Goal: Information Seeking & Learning: Find specific fact

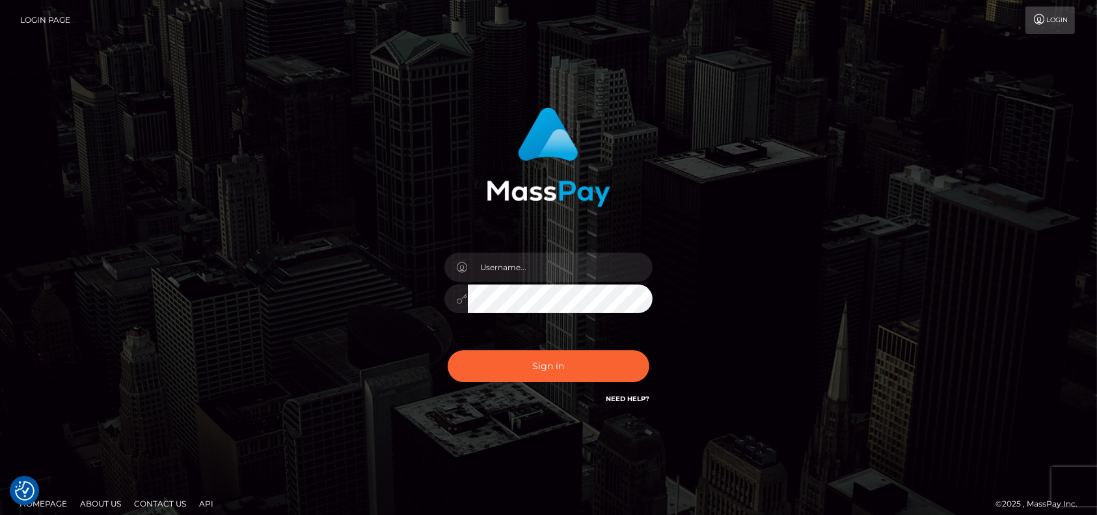
checkbox input "true"
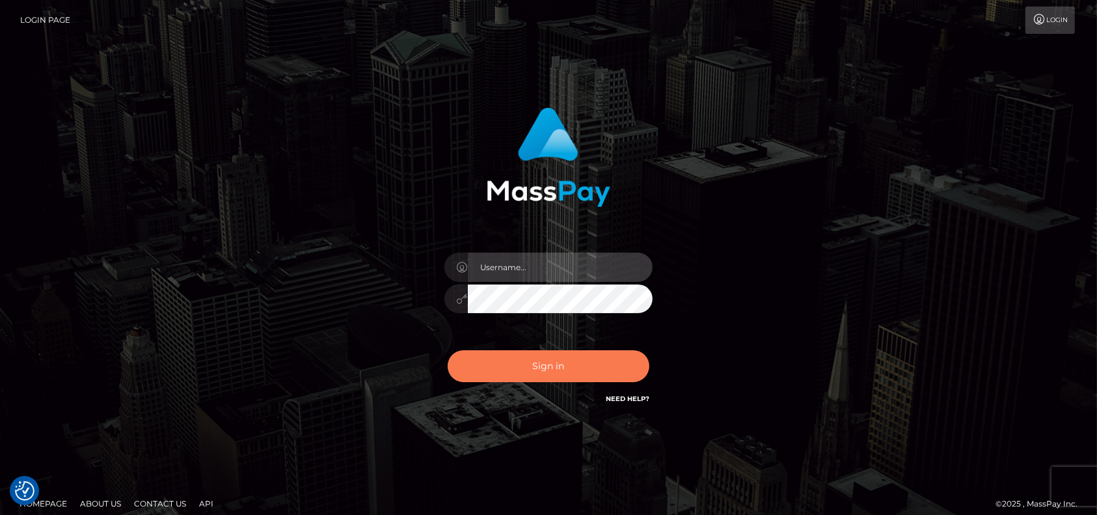
type input "petros.kidane"
click at [560, 377] on button "Sign in" at bounding box center [549, 366] width 202 height 32
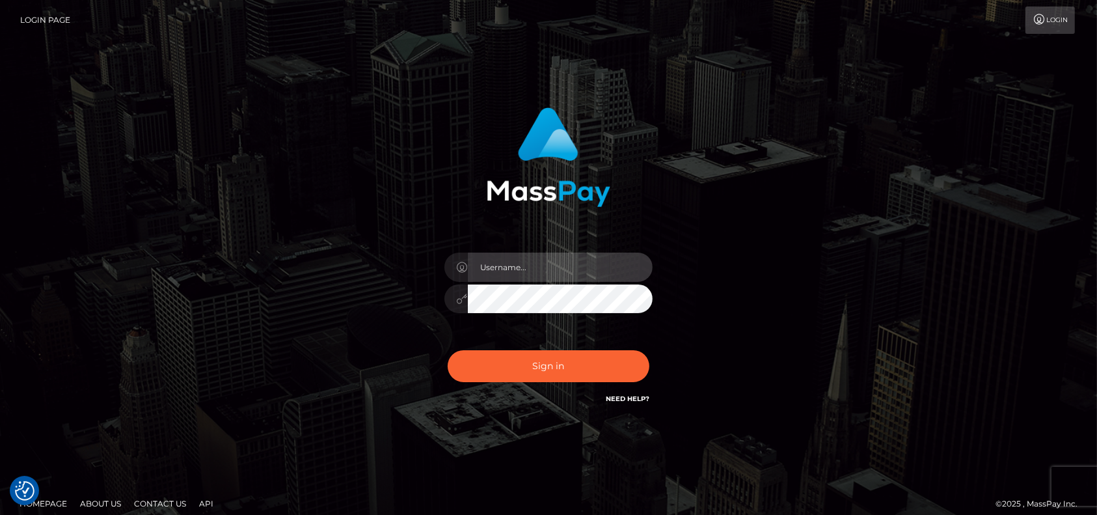
type input "petros.kidane"
click at [491, 346] on div "Sign in Need Help?" at bounding box center [549, 371] width 228 height 58
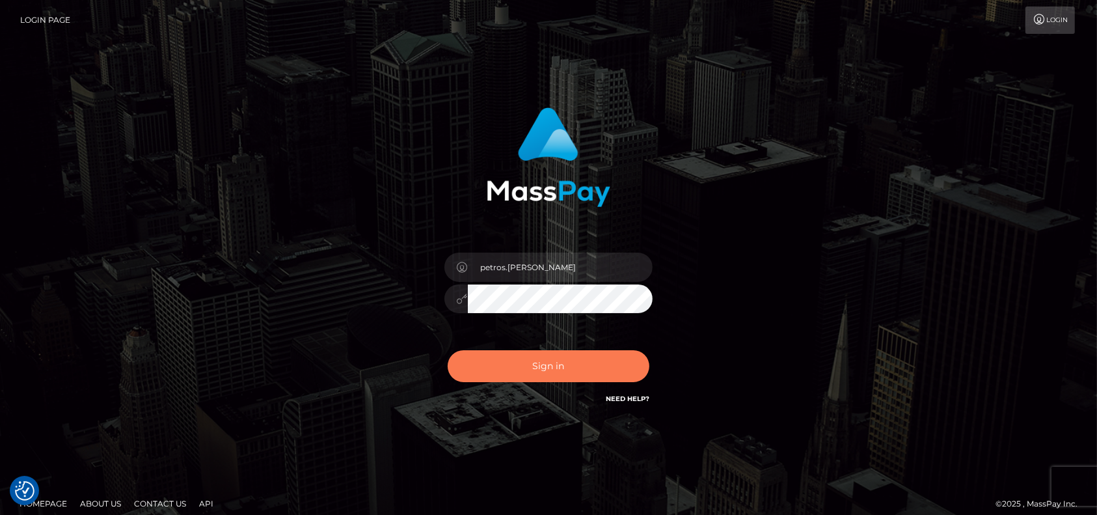
click at [489, 364] on button "Sign in" at bounding box center [549, 366] width 202 height 32
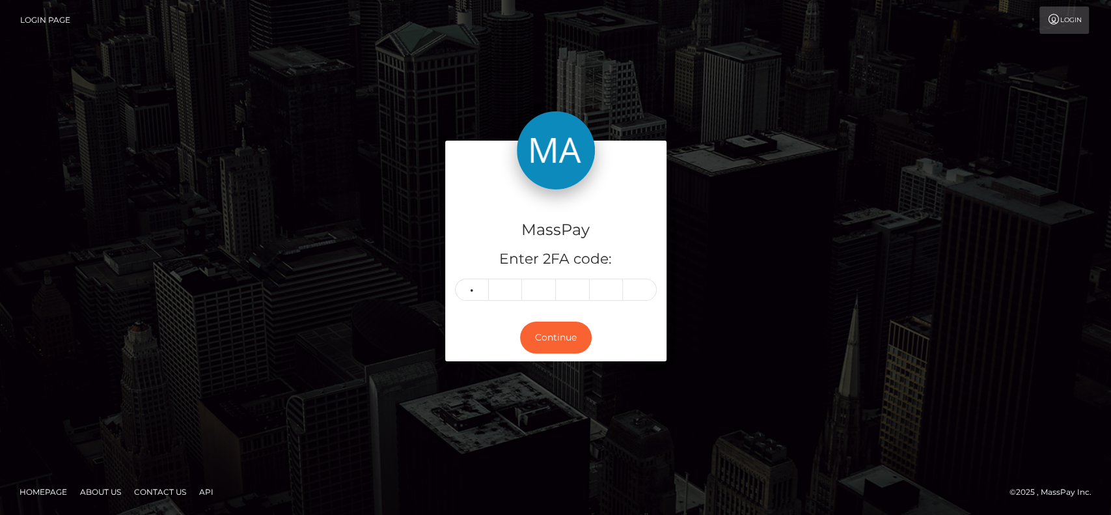
type input "4"
type input "1"
type input "8"
type input "9"
type input "6"
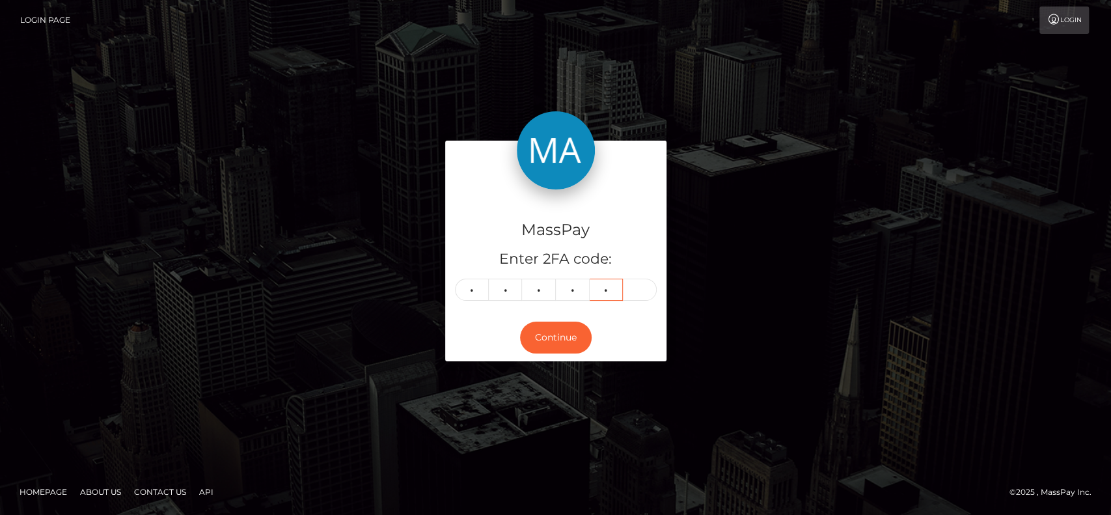
type input "7"
type input "3"
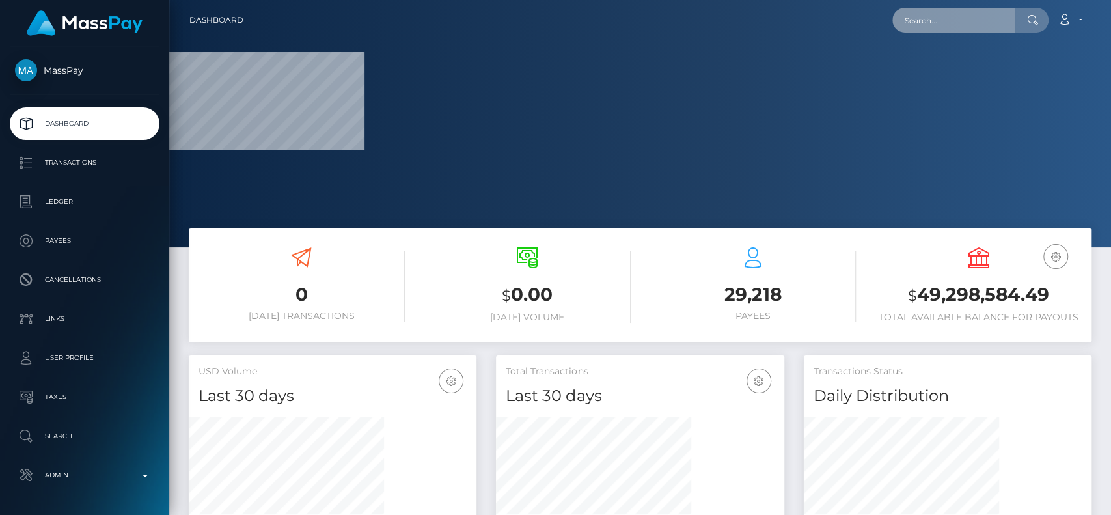
click at [943, 17] on input "text" at bounding box center [953, 20] width 122 height 25
paste input "[EMAIL_ADDRESS][DOMAIN_NAME]"
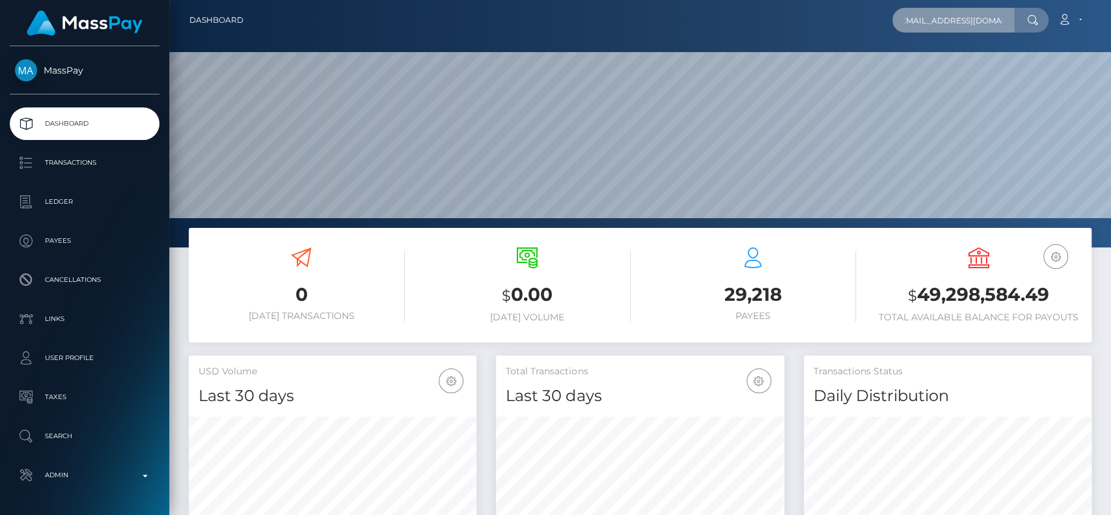
scroll to position [230, 288]
type input "thesinfuldeity@gmail.com"
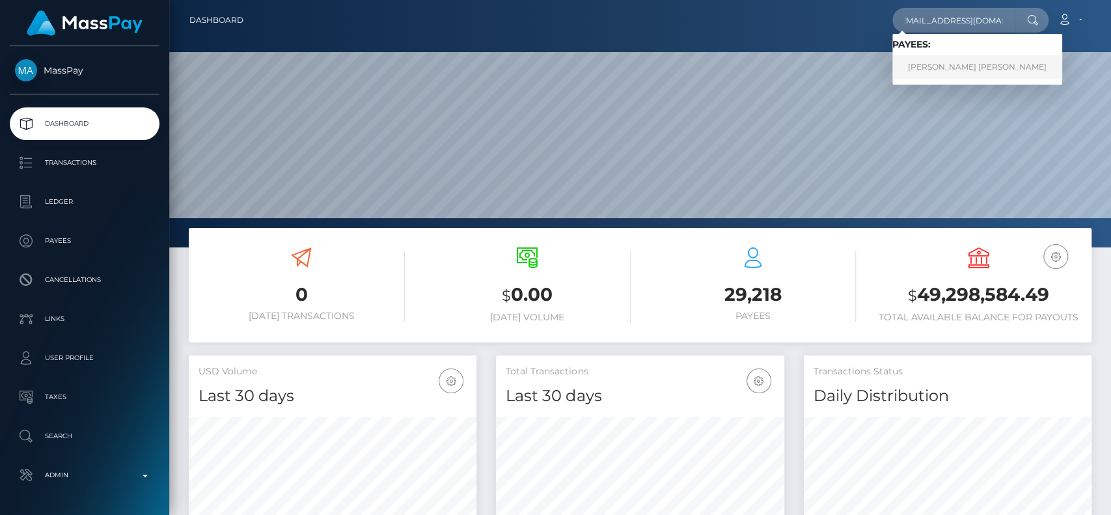
click at [955, 73] on link "REECE SINCLAIR DAVIES" at bounding box center [977, 67] width 170 height 24
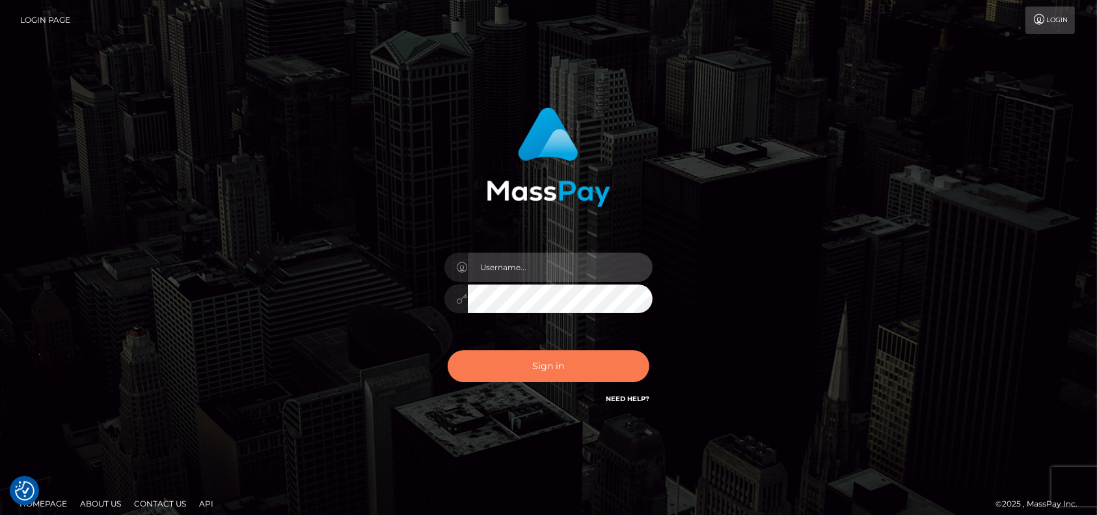
type input "petros.kidane"
click at [536, 370] on button "Sign in" at bounding box center [549, 366] width 202 height 32
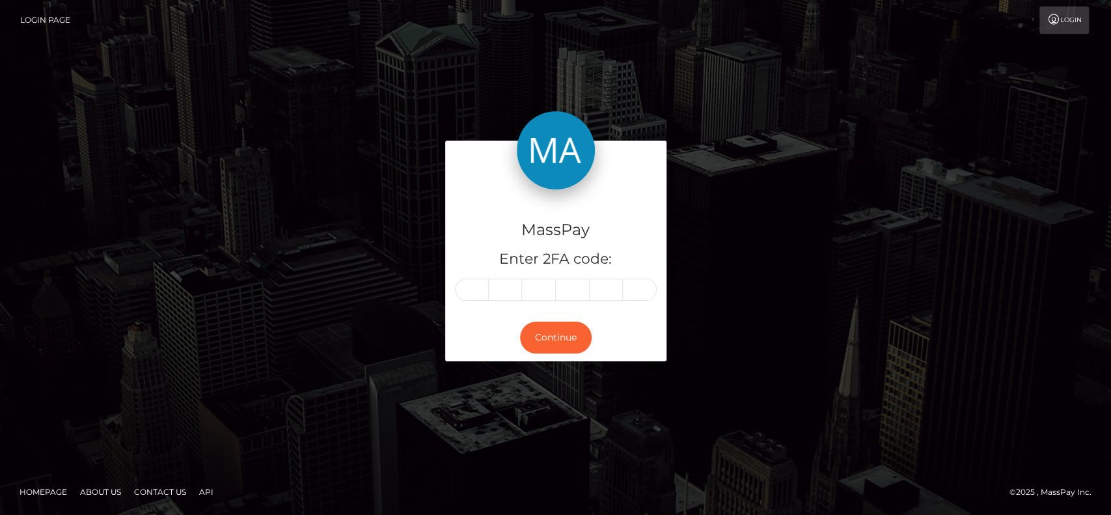
click at [583, 51] on div "MassPay Enter 2FA code: Continue" at bounding box center [555, 257] width 1111 height 429
click at [475, 295] on input "text" at bounding box center [472, 290] width 34 height 22
type input "4"
type input "2"
type input "4"
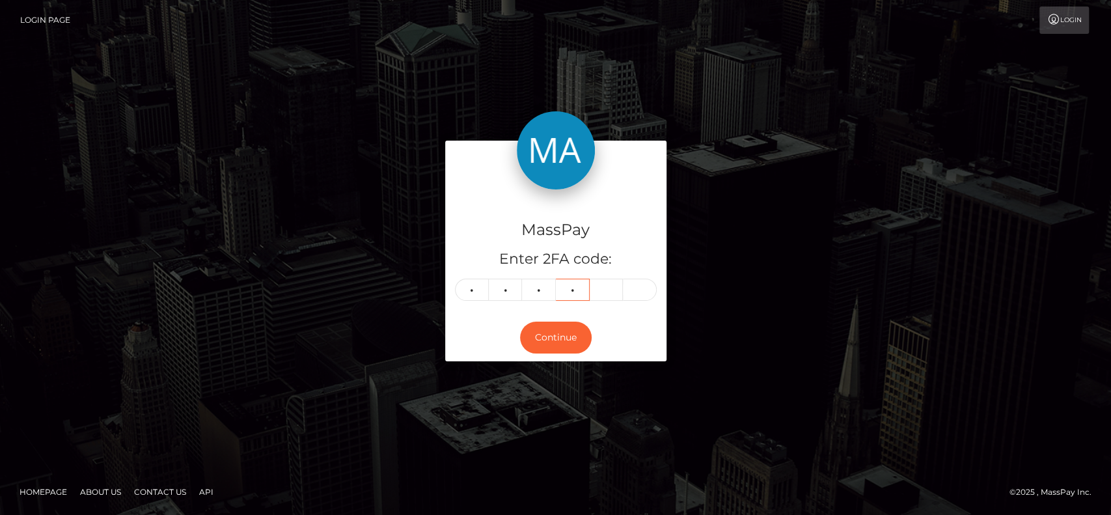
type input "8"
type input "0"
type input "7"
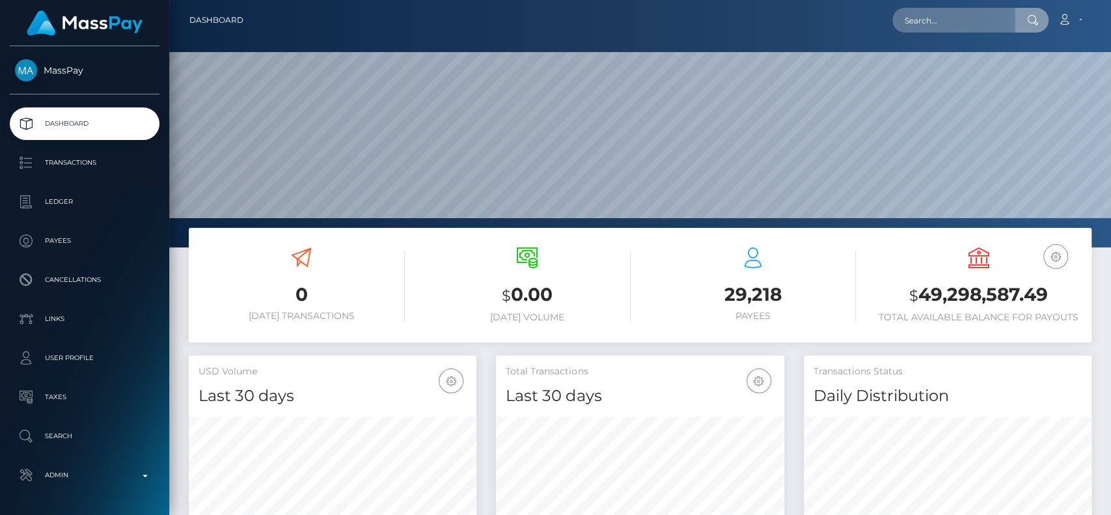
scroll to position [230, 288]
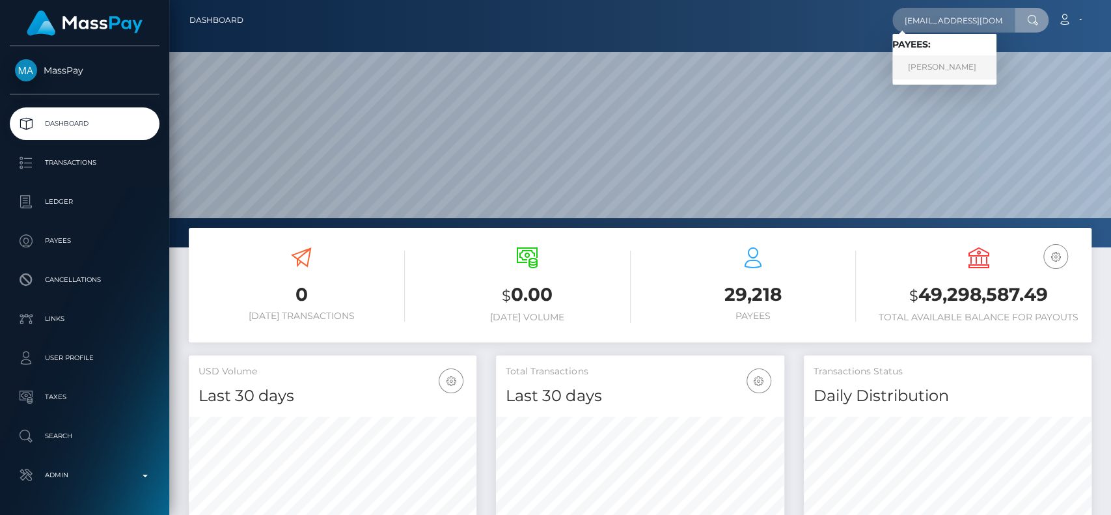
type input "alorastarrrx@gmail.com"
click at [914, 68] on link "FAHIMA ZAKY SHARIF" at bounding box center [944, 67] width 104 height 24
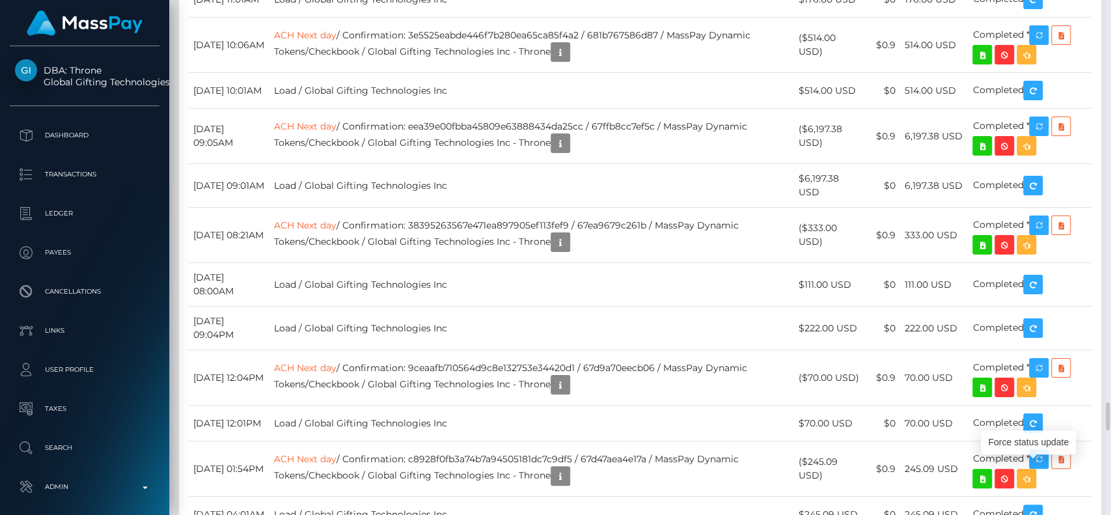
scroll to position [156, 288]
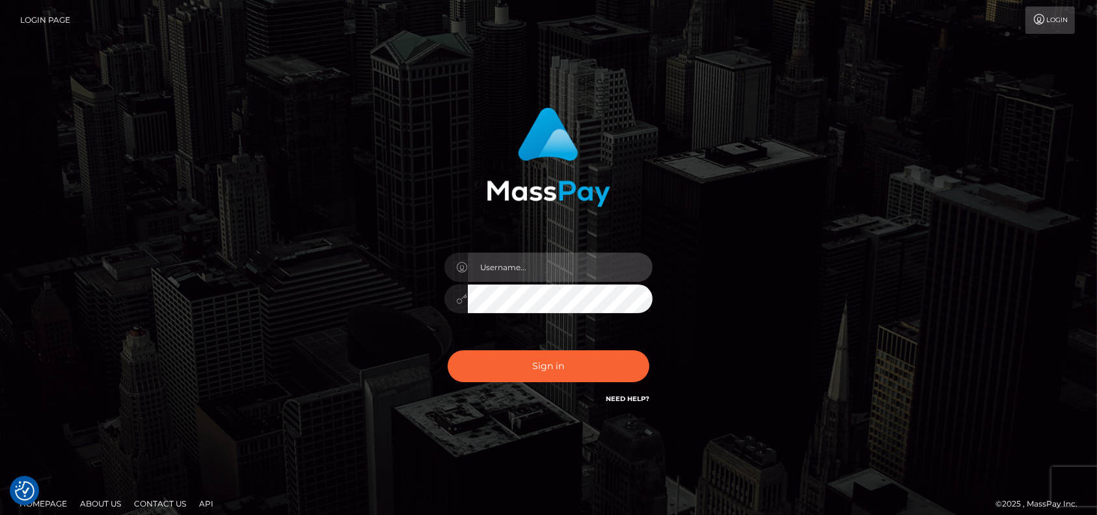
type input "petros.kidane"
click at [521, 346] on div "Sign in Need Help?" at bounding box center [549, 371] width 228 height 58
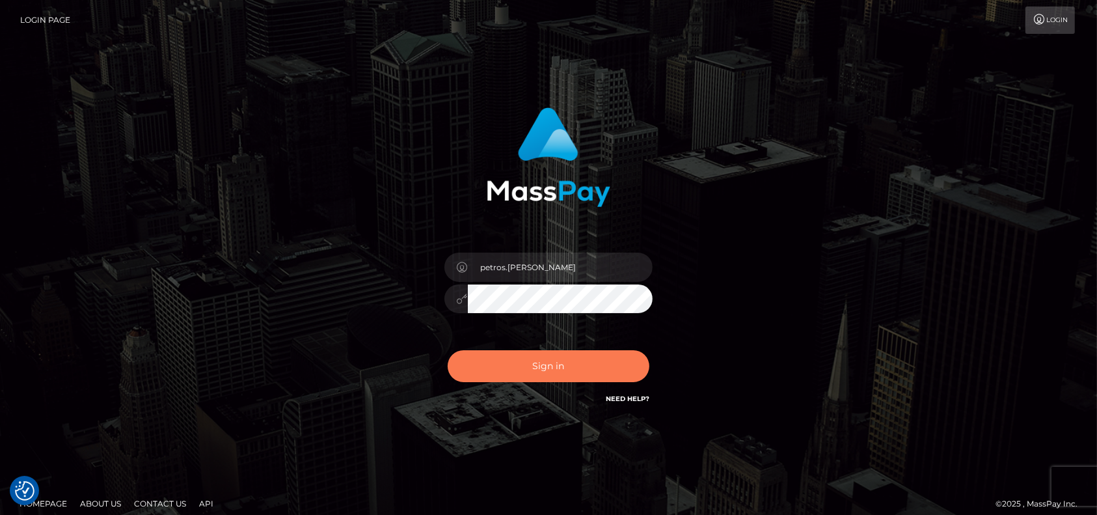
click at [513, 367] on button "Sign in" at bounding box center [549, 366] width 202 height 32
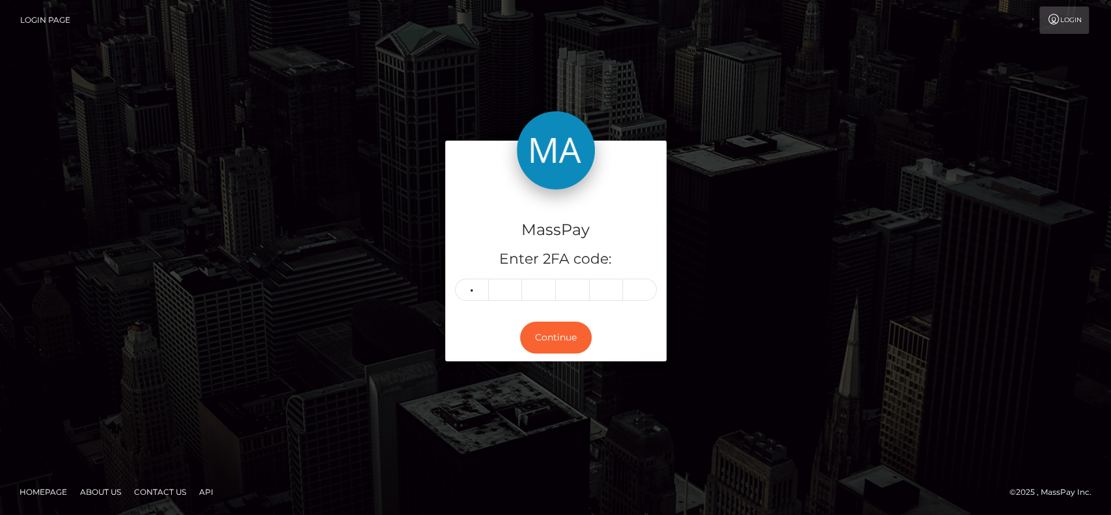
type input "9"
type input "3"
type input "1"
type input "5"
type input "4"
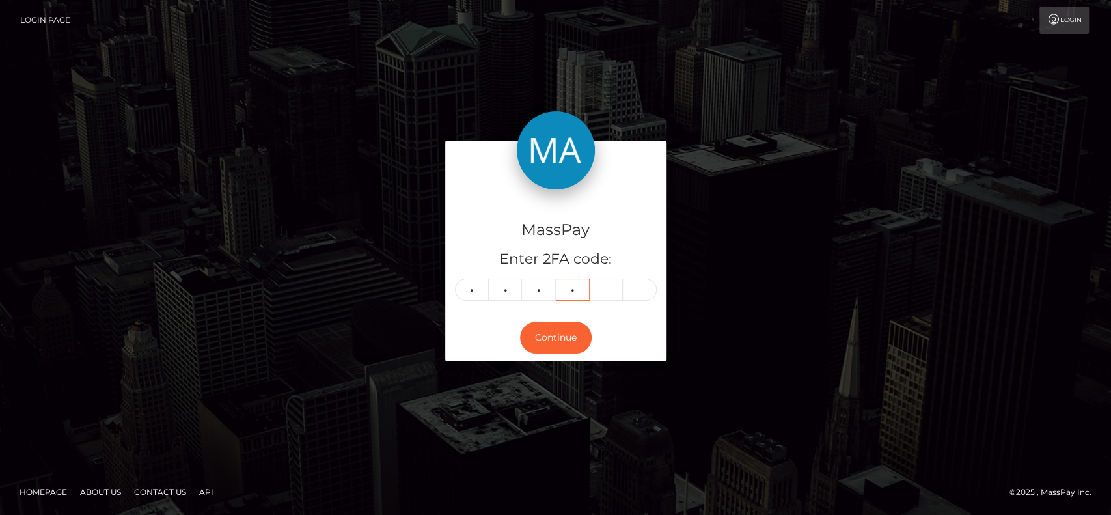
type input "0"
type input "7"
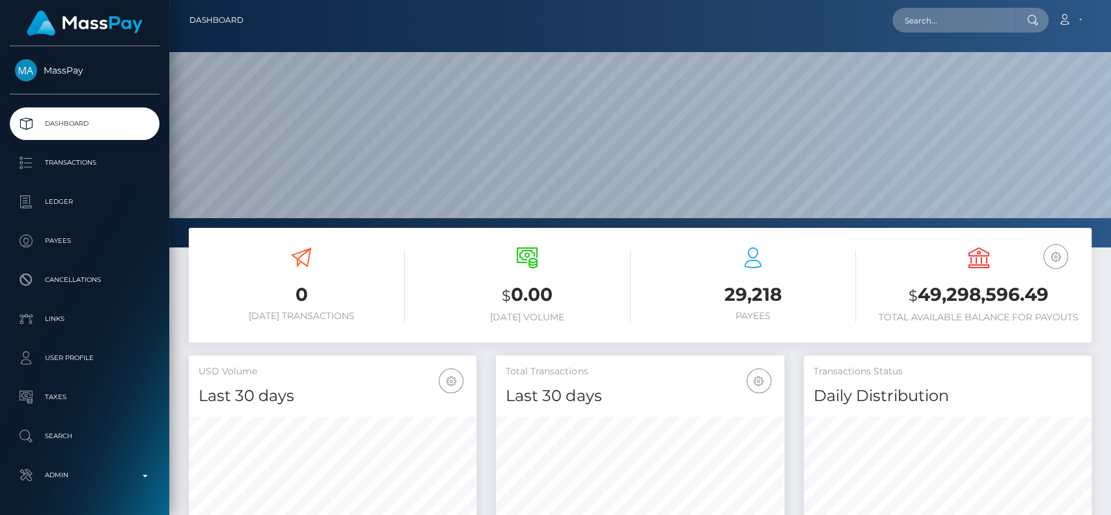
scroll to position [230, 288]
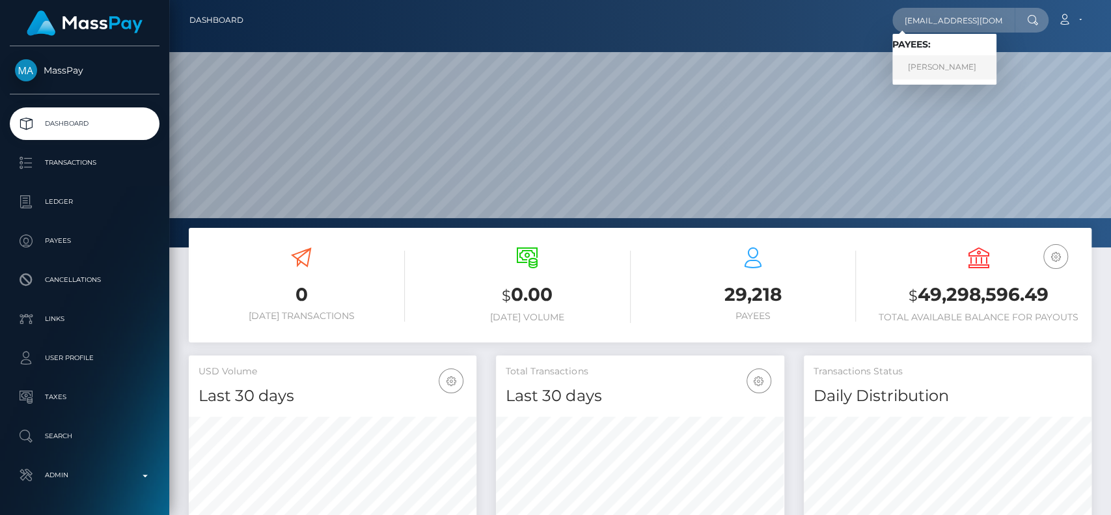
type input "[EMAIL_ADDRESS][DOMAIN_NAME]"
click at [938, 68] on link "[PERSON_NAME]" at bounding box center [944, 67] width 104 height 24
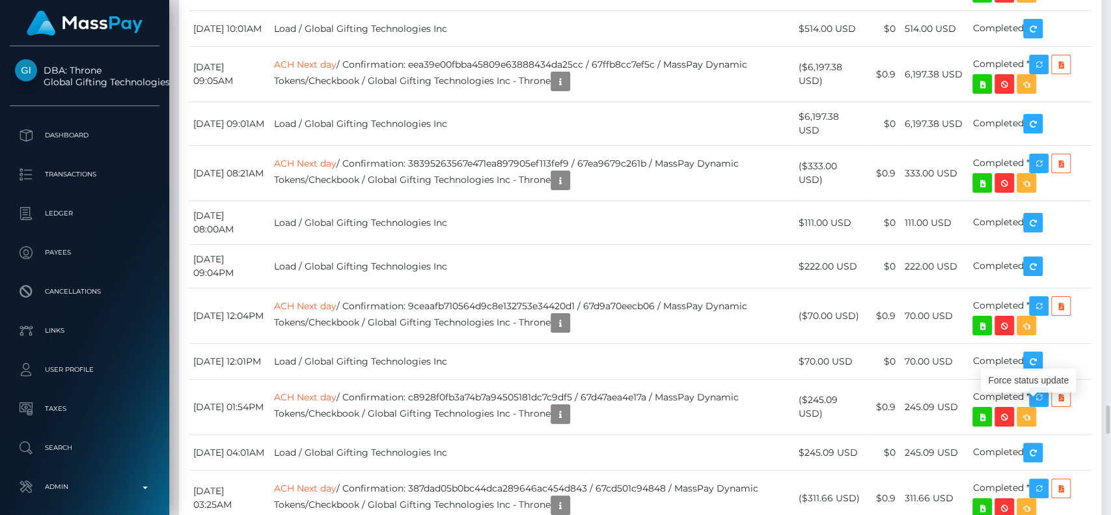
scroll to position [156, 288]
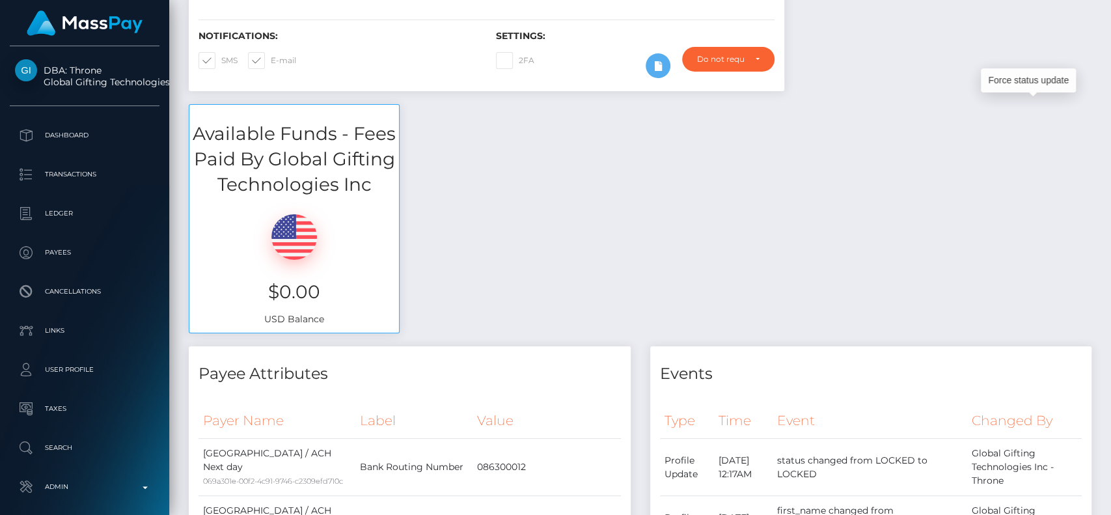
scroll to position [0, 0]
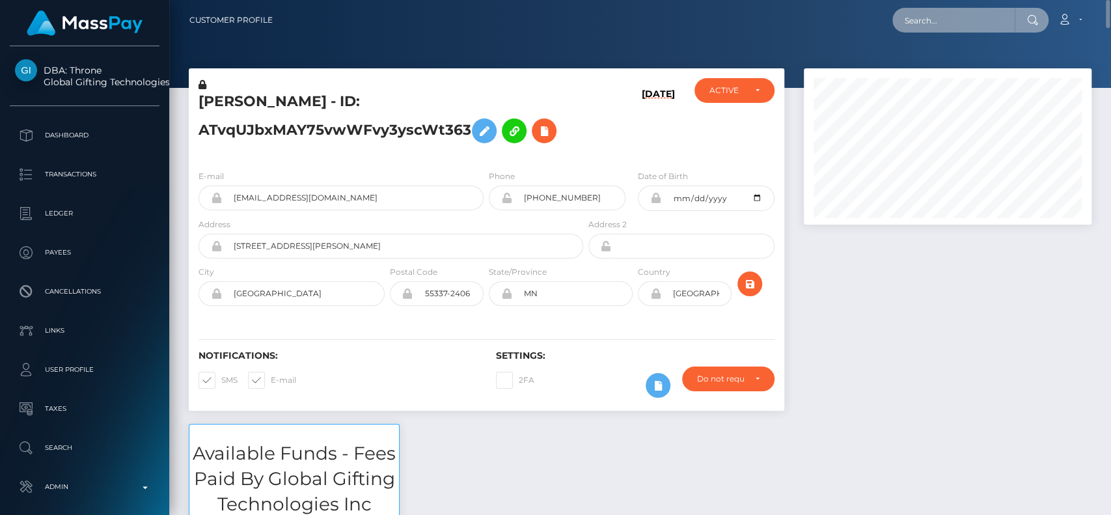
click at [930, 25] on input "text" at bounding box center [953, 20] width 122 height 25
paste input "[EMAIL_ADDRESS][DOMAIN_NAME]"
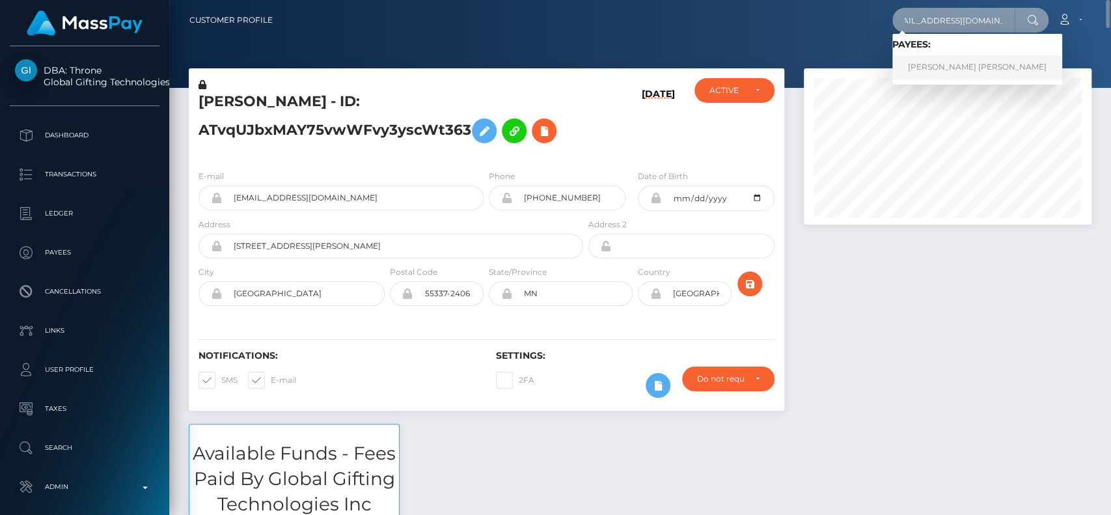
type input "aamoshood2019@gmail.com"
click at [937, 57] on link "Abass Ayobami Moshood" at bounding box center [977, 67] width 170 height 24
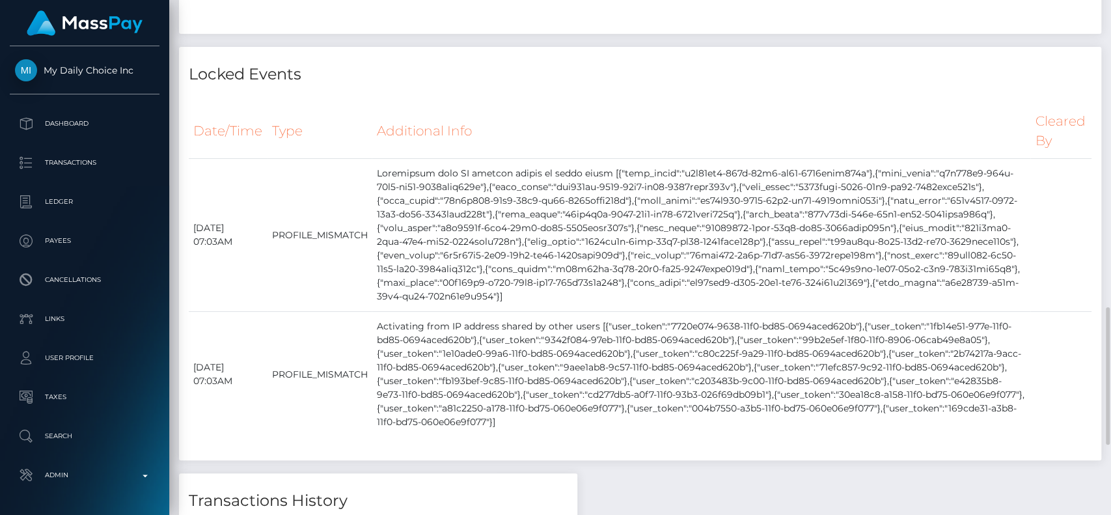
scroll to position [1142, 0]
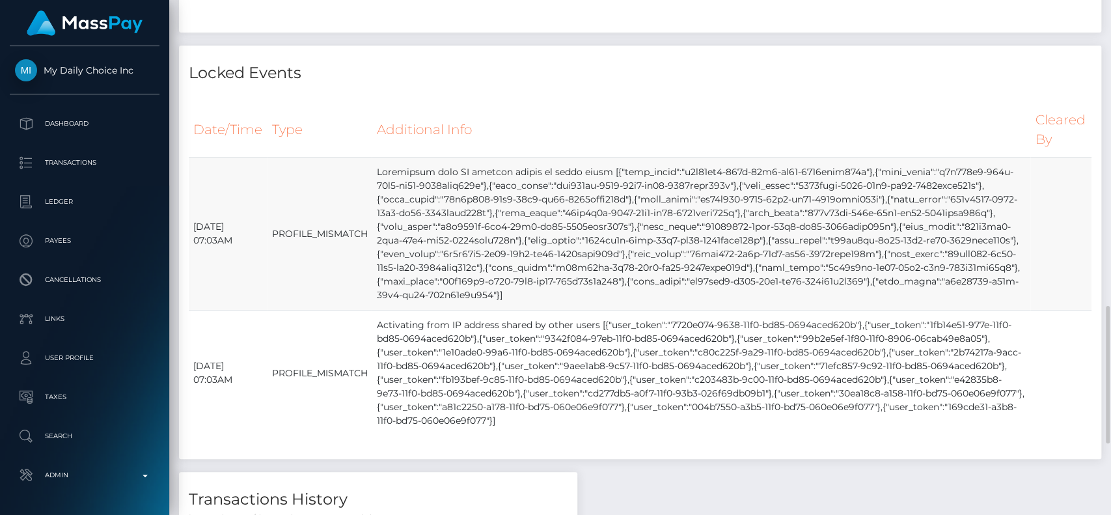
click at [534, 301] on td at bounding box center [701, 233] width 659 height 153
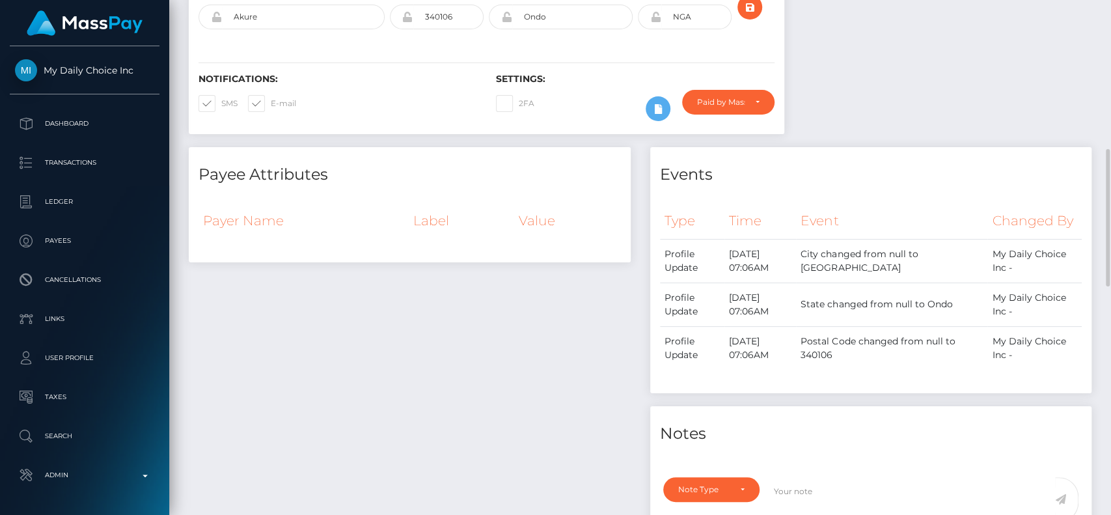
scroll to position [0, 0]
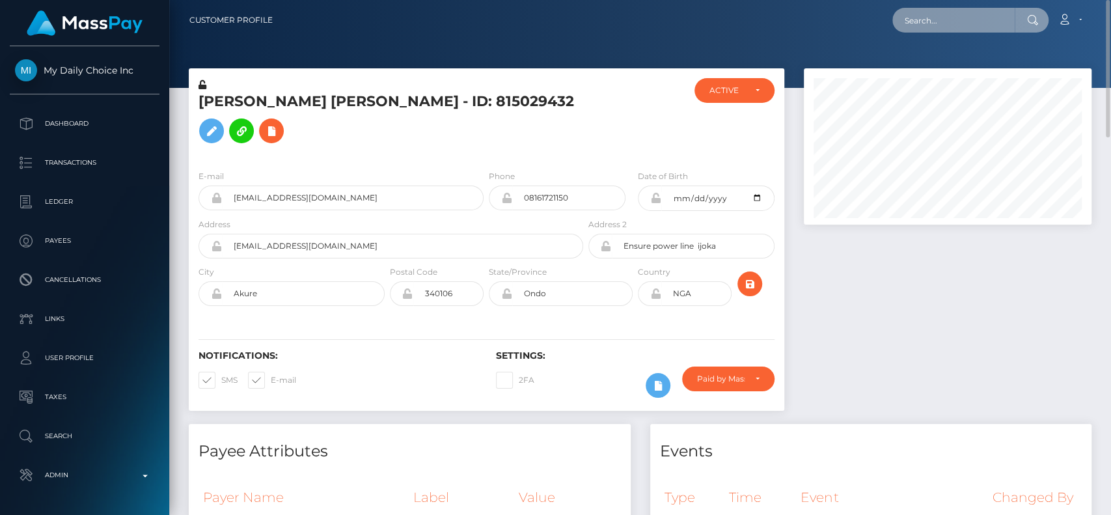
click at [920, 28] on input "text" at bounding box center [953, 20] width 122 height 25
paste input "ayecray0987@gmail.com"
click at [920, 28] on input "ayecray0987@gmail.com" at bounding box center [953, 20] width 122 height 25
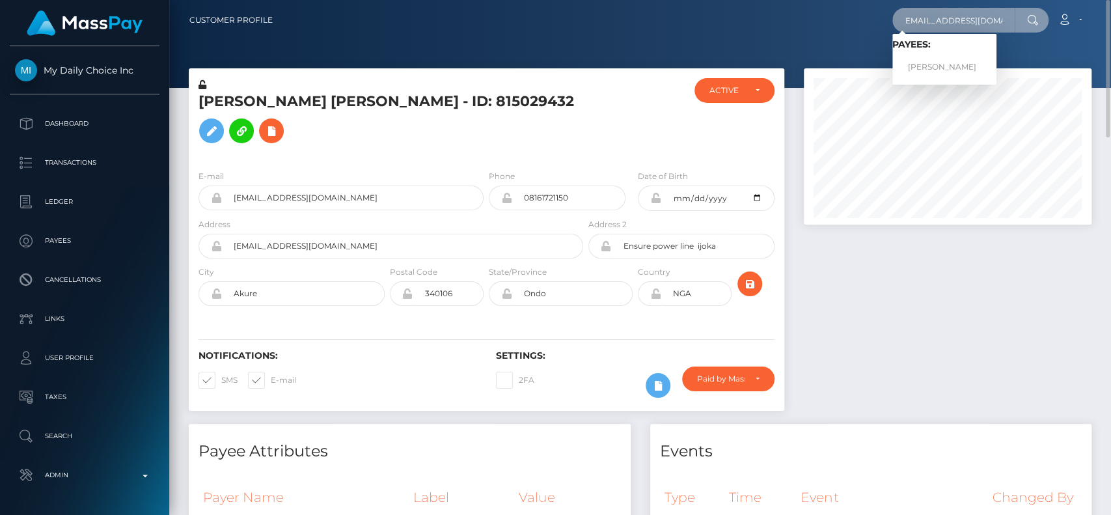
type input "ayecray0987@gmail.com"
click at [949, 55] on link "ARLI MAE SCHMIDT" at bounding box center [944, 67] width 104 height 24
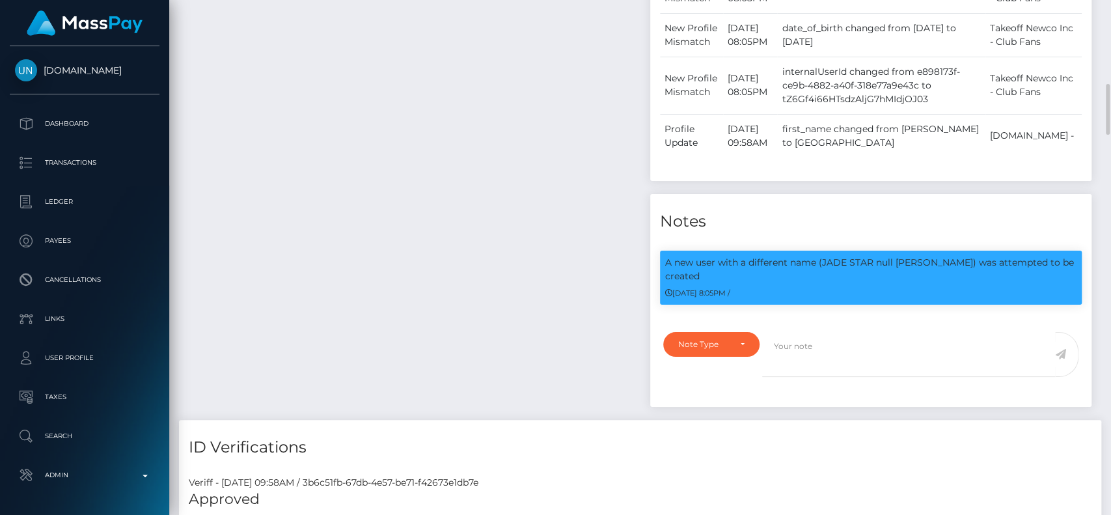
scroll to position [942, 0]
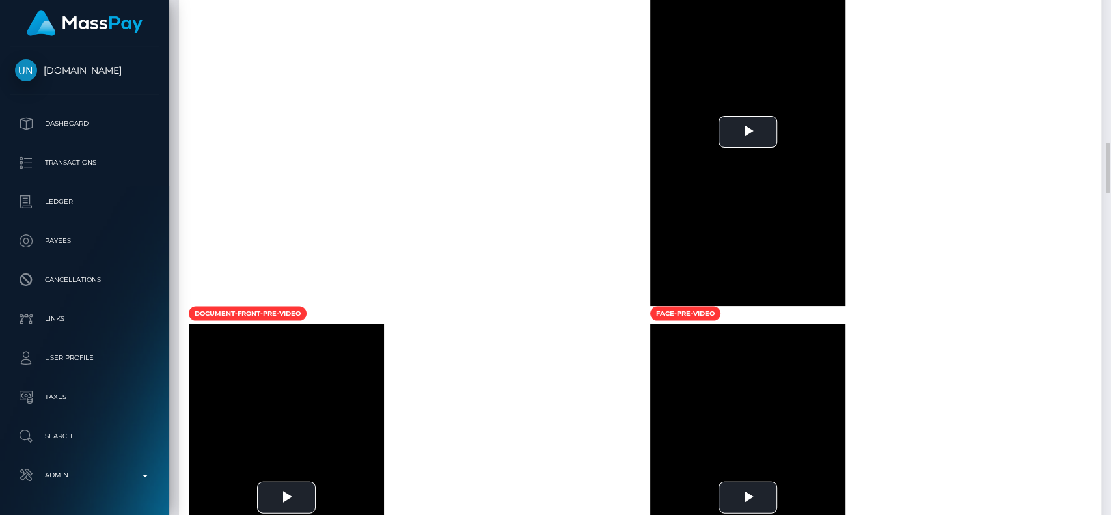
scroll to position [1719, 0]
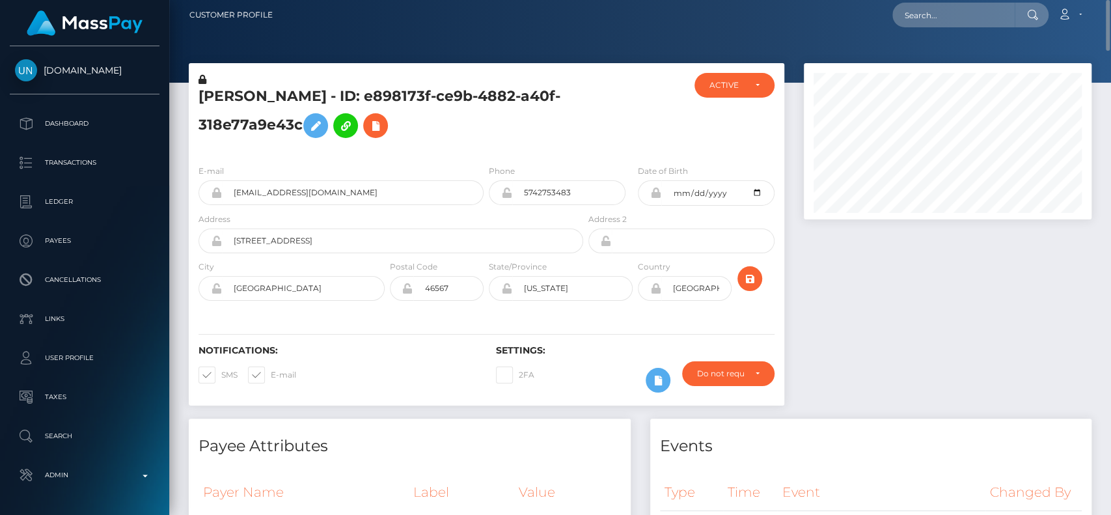
scroll to position [0, 0]
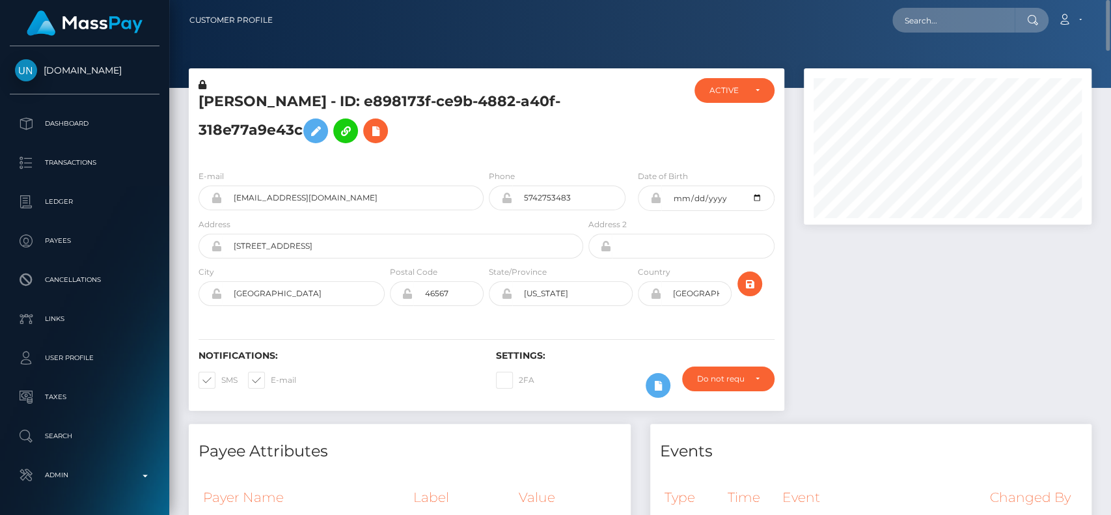
click at [208, 107] on h5 "ARLI MAE SCHMIDT - ID: e898173f-ce9b-4882-a40f-318e77a9e43c" at bounding box center [386, 121] width 377 height 58
copy h5 "ARLI"
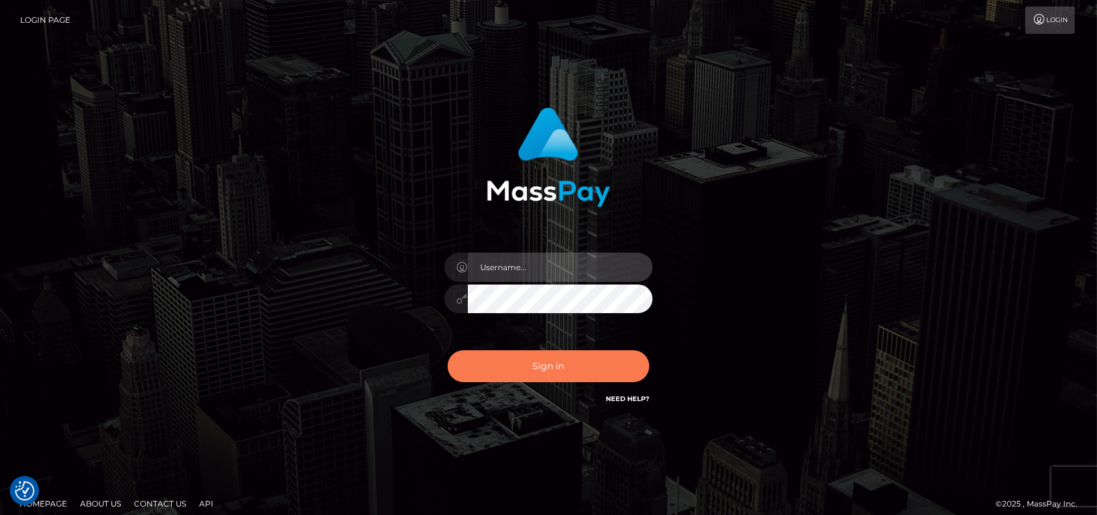
type input "petros.[PERSON_NAME]"
click at [535, 369] on button "Sign in" at bounding box center [549, 366] width 202 height 32
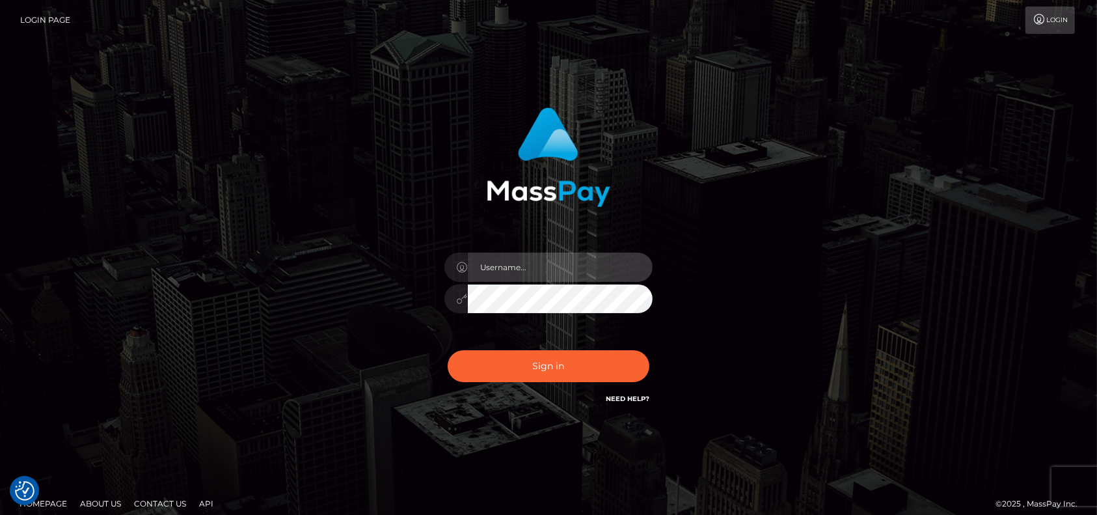
type input "petros.kidane"
click at [552, 347] on div "Sign in Need Help?" at bounding box center [549, 371] width 228 height 58
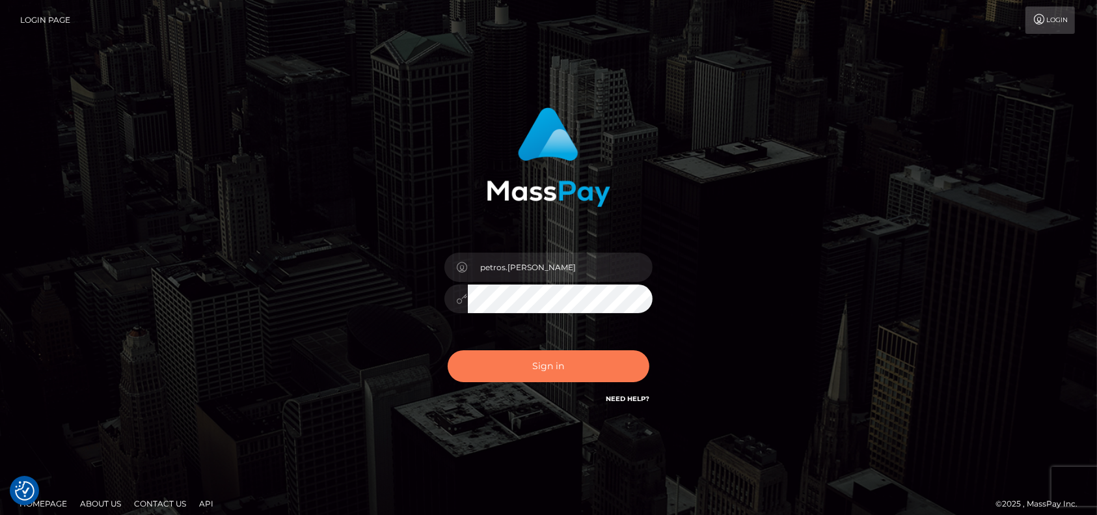
click at [552, 360] on button "Sign in" at bounding box center [549, 366] width 202 height 32
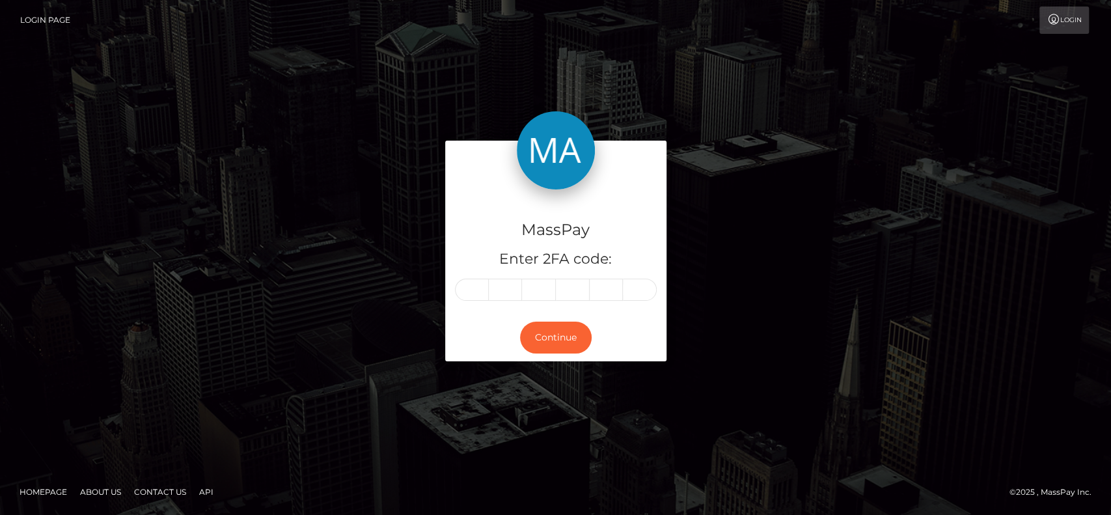
click at [472, 280] on div "MassPay Enter 2FA code:" at bounding box center [555, 251] width 221 height 125
paste input "6"
type input "6"
type input "1"
type input "9"
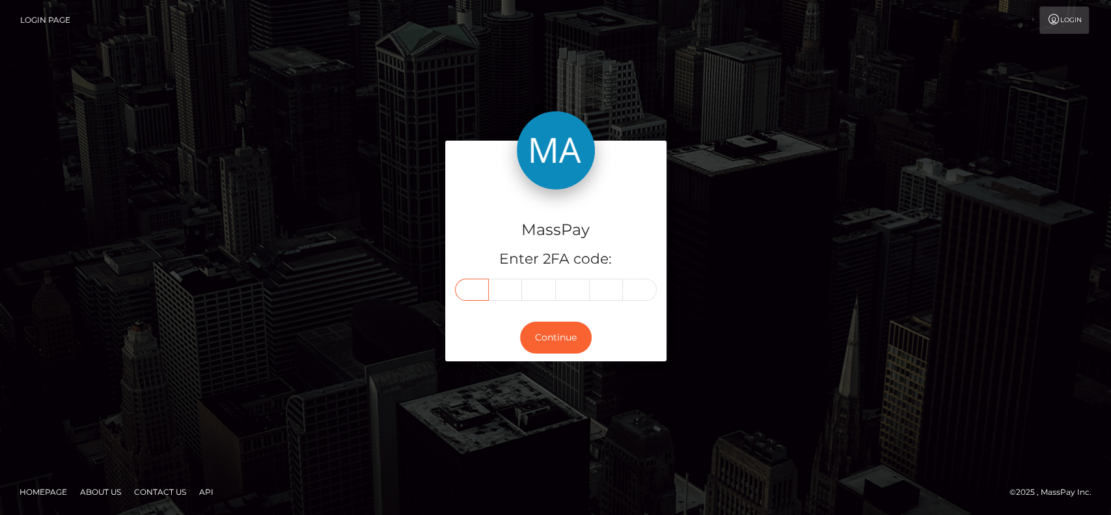
type input "0"
type input "2"
type input "0"
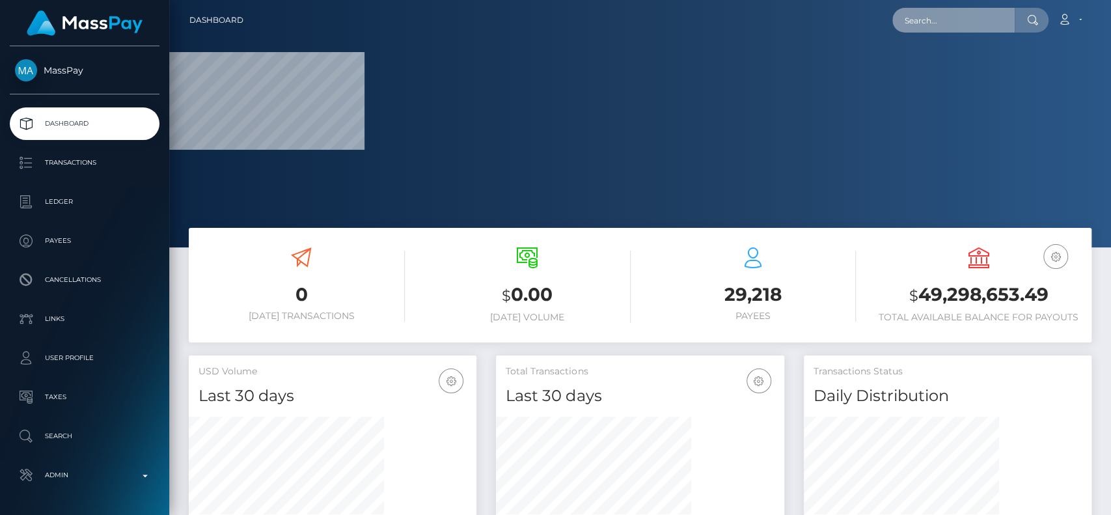
click at [914, 28] on input "text" at bounding box center [953, 20] width 122 height 25
paste input "cnah6275@gmail.com"
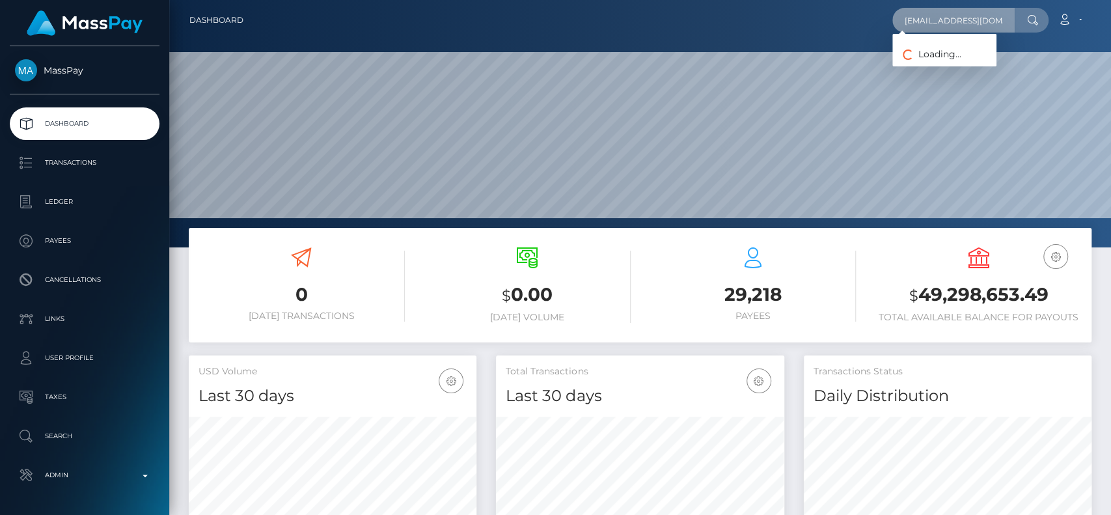
scroll to position [230, 288]
type input "cnah6275@gmail.com"
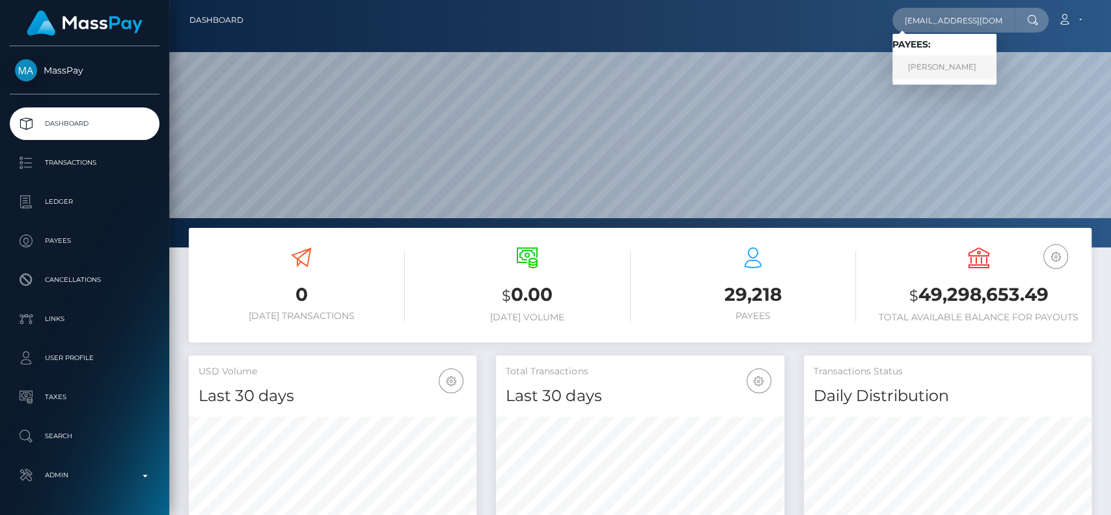
click at [965, 62] on link "SIENNA ROYE" at bounding box center [944, 67] width 104 height 24
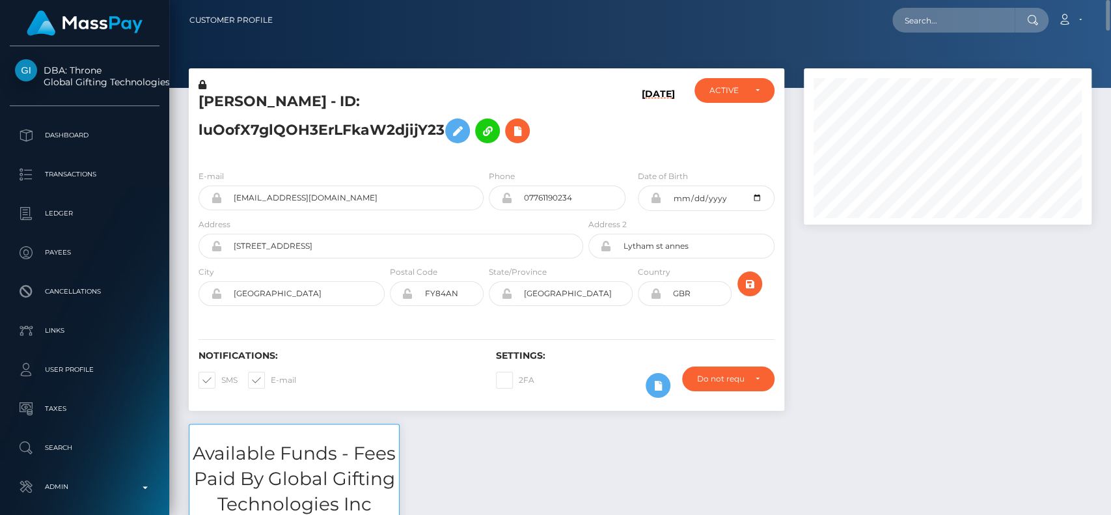
click at [232, 103] on h5 "SIENNA ROYE - ID: luOofX7glQOH3ErLFkaW2djijY23" at bounding box center [386, 121] width 377 height 58
copy h5 "SIENNA"
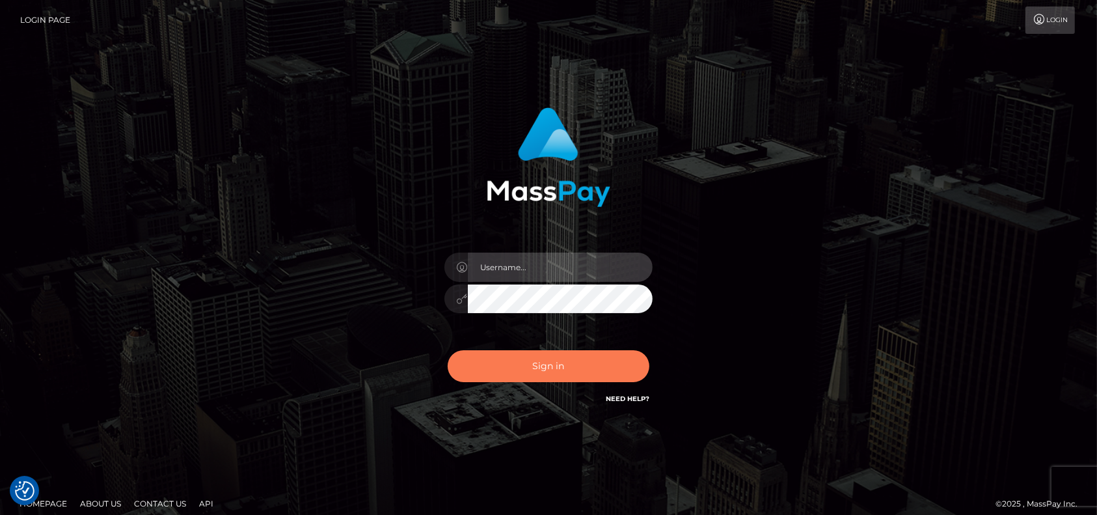
type input "petros.kidane"
click at [541, 362] on button "Sign in" at bounding box center [549, 366] width 202 height 32
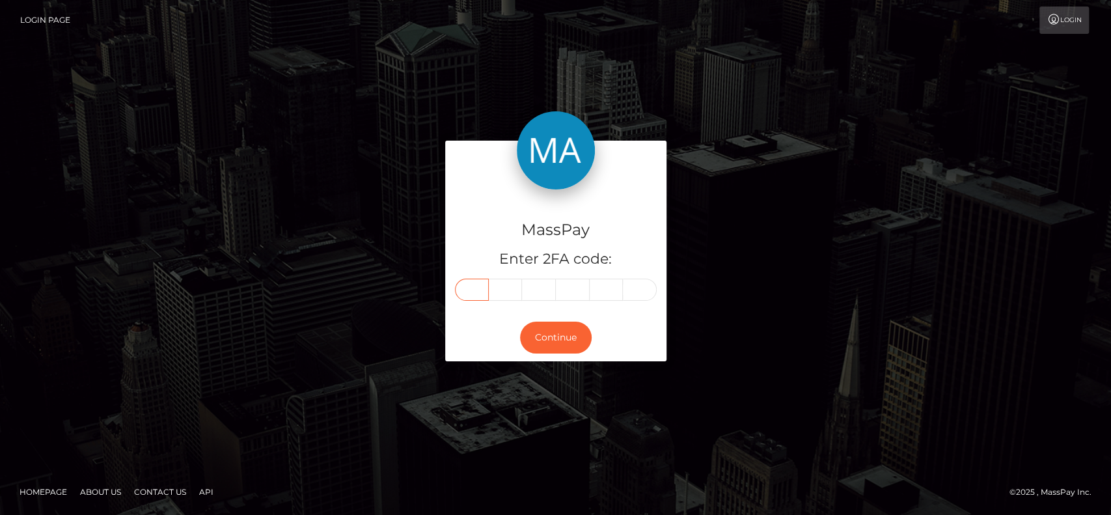
paste input "6"
type input "6"
type input "4"
type input "8"
type input "6"
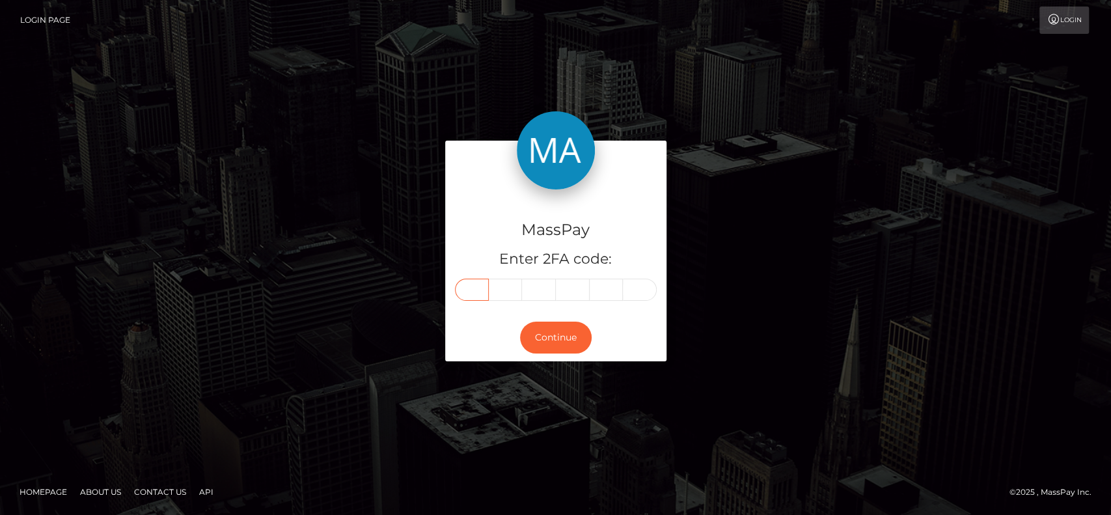
type input "2"
type input "5"
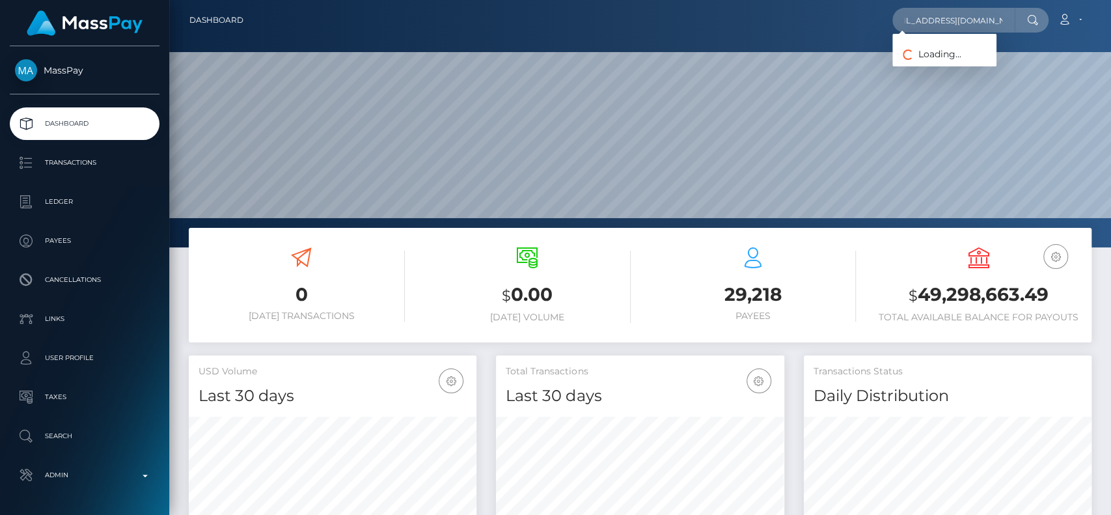
scroll to position [230, 288]
type input "[EMAIL_ADDRESS][DOMAIN_NAME]"
click at [950, 63] on link "Kimberly fuller" at bounding box center [944, 67] width 104 height 24
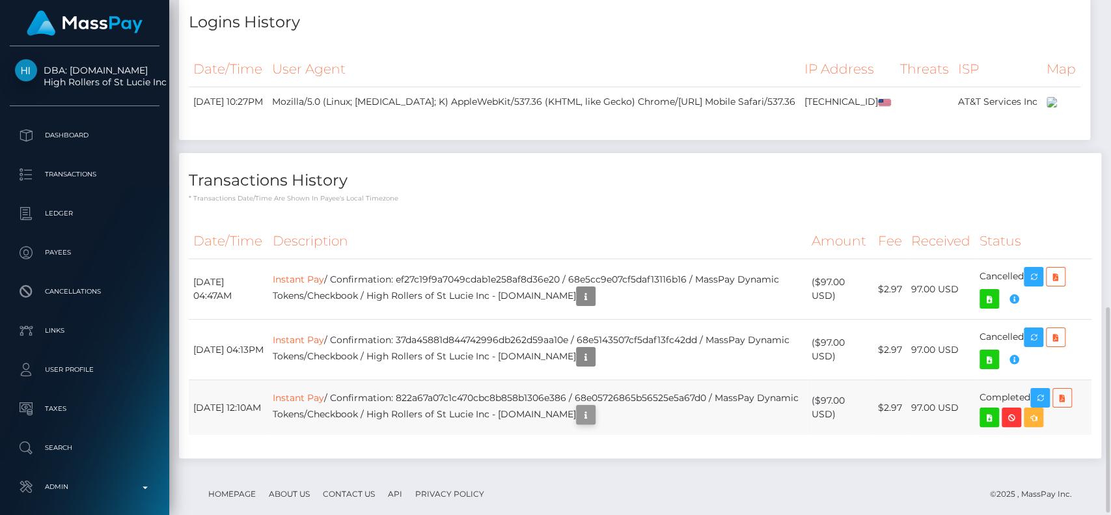
scroll to position [156, 288]
click at [593, 407] on icon "button" at bounding box center [586, 415] width 16 height 16
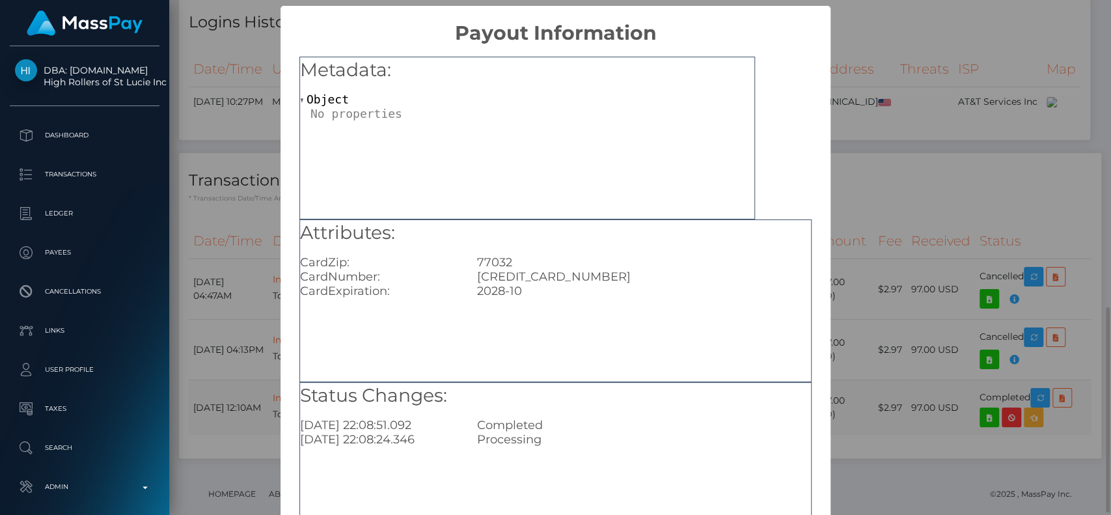
scroll to position [0, 0]
click at [527, 271] on div "5146160164411973" at bounding box center [643, 276] width 353 height 14
copy div "5146160164411973"
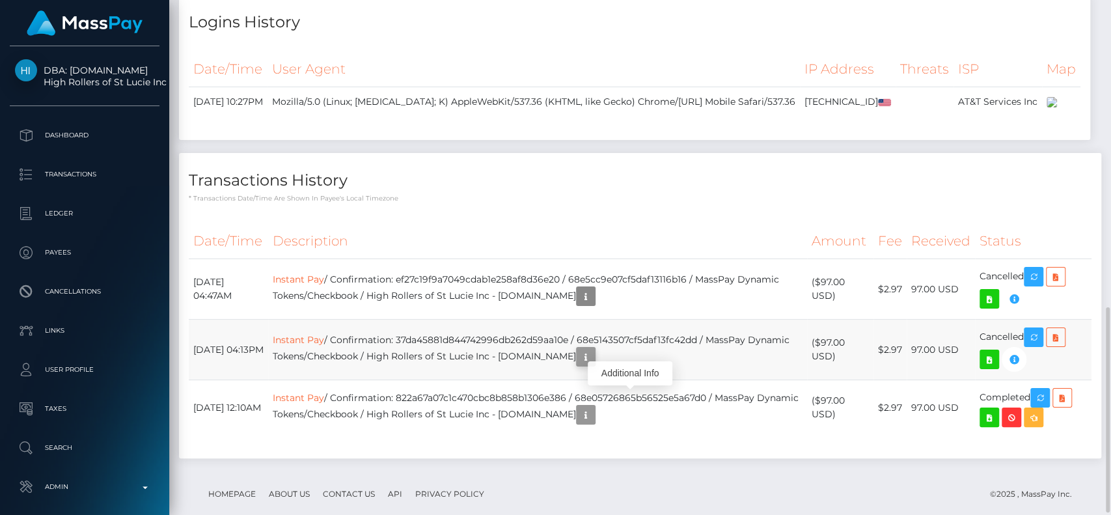
scroll to position [156, 288]
click at [593, 349] on icon "button" at bounding box center [586, 357] width 16 height 16
click at [1012, 351] on icon "button" at bounding box center [1014, 359] width 16 height 16
copy div "5146160164411973"
click at [593, 349] on icon "button" at bounding box center [586, 357] width 16 height 16
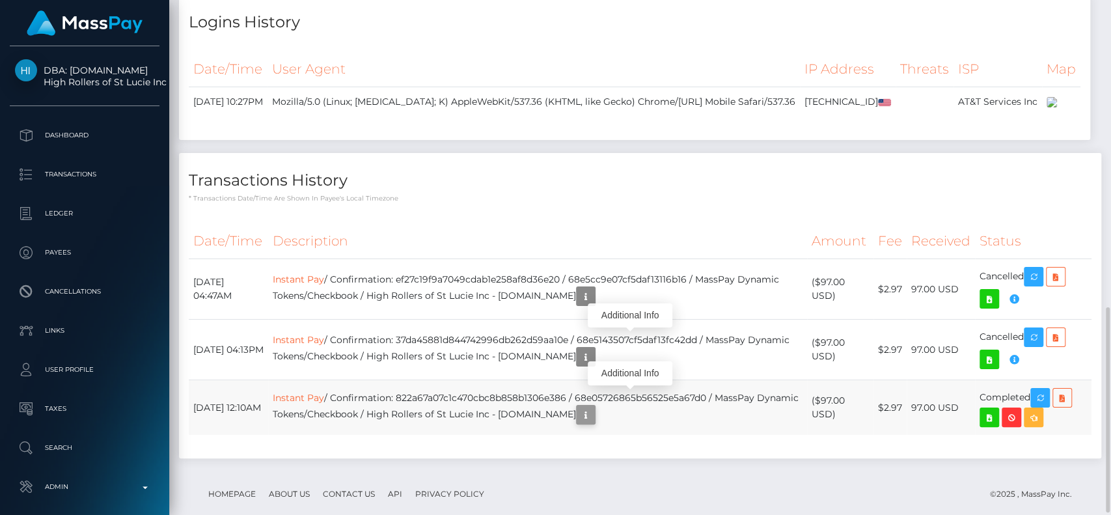
click at [595, 405] on button "button" at bounding box center [586, 415] width 20 height 20
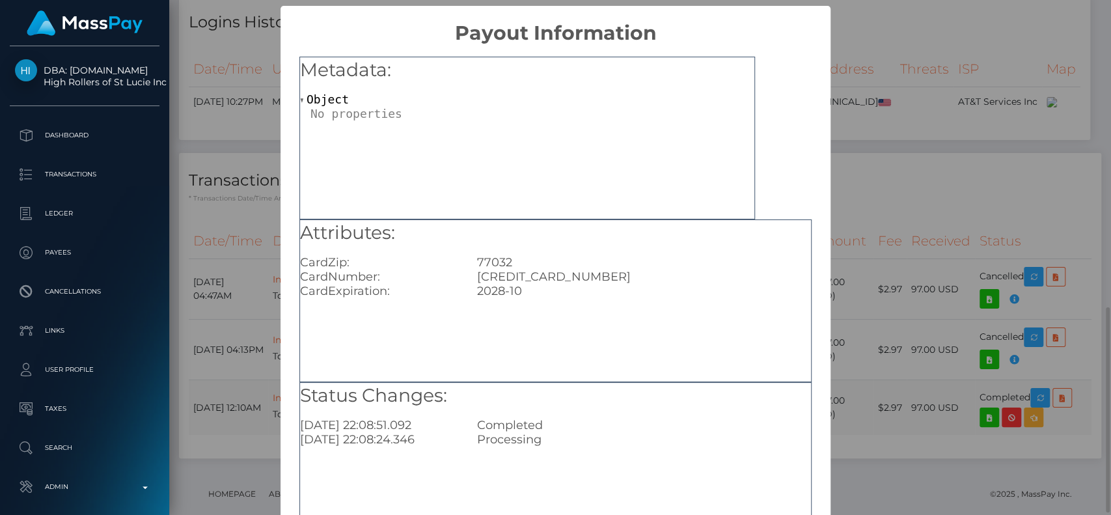
scroll to position [0, 0]
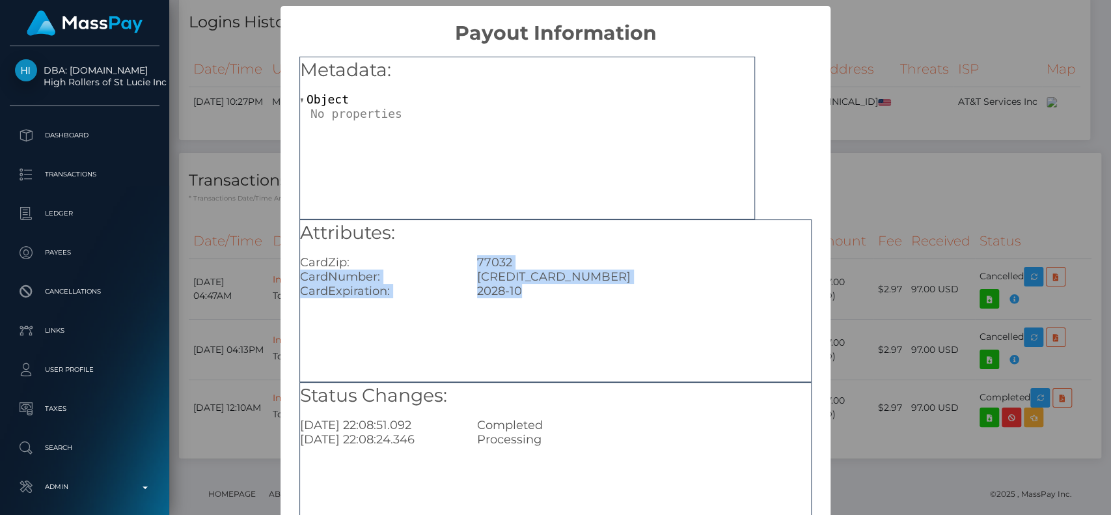
drag, startPoint x: 473, startPoint y: 262, endPoint x: 565, endPoint y: 289, distance: 96.4
click at [565, 288] on div "Attributes: CardZip: 77032 CardNumber: 5146160164411973 CardExpiration: 2028-10" at bounding box center [555, 259] width 511 height 79
click at [511, 281] on div "5146160164411973" at bounding box center [643, 276] width 353 height 14
drag, startPoint x: 525, startPoint y: 290, endPoint x: 474, endPoint y: 256, distance: 61.9
click at [474, 256] on div "Attributes: CardZip: 77032 CardNumber: 5146160164411973 CardExpiration: 2028-10" at bounding box center [555, 259] width 511 height 79
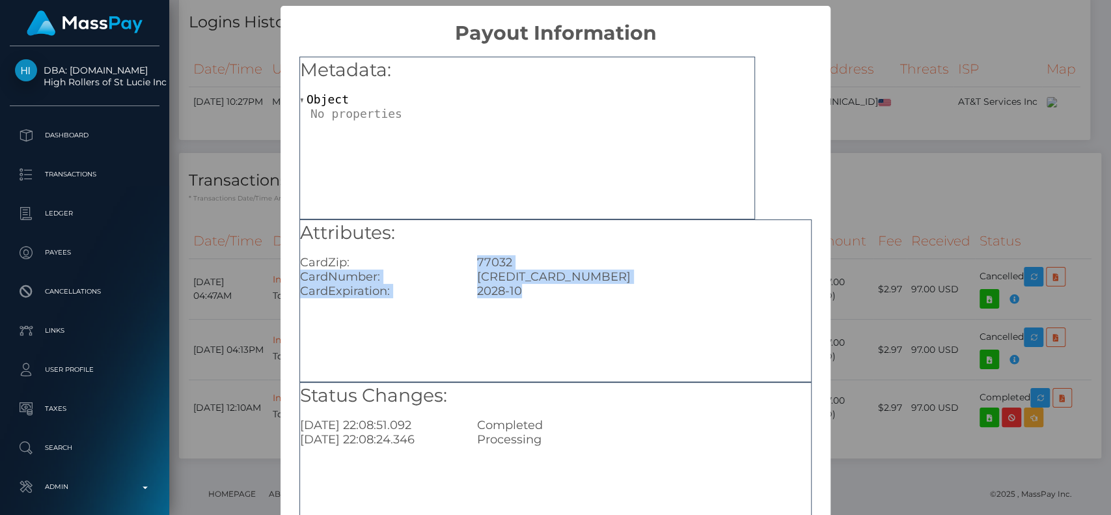
copy div "77032 CardNumber: 5146160164411973 CardExpiration: 2028-10"
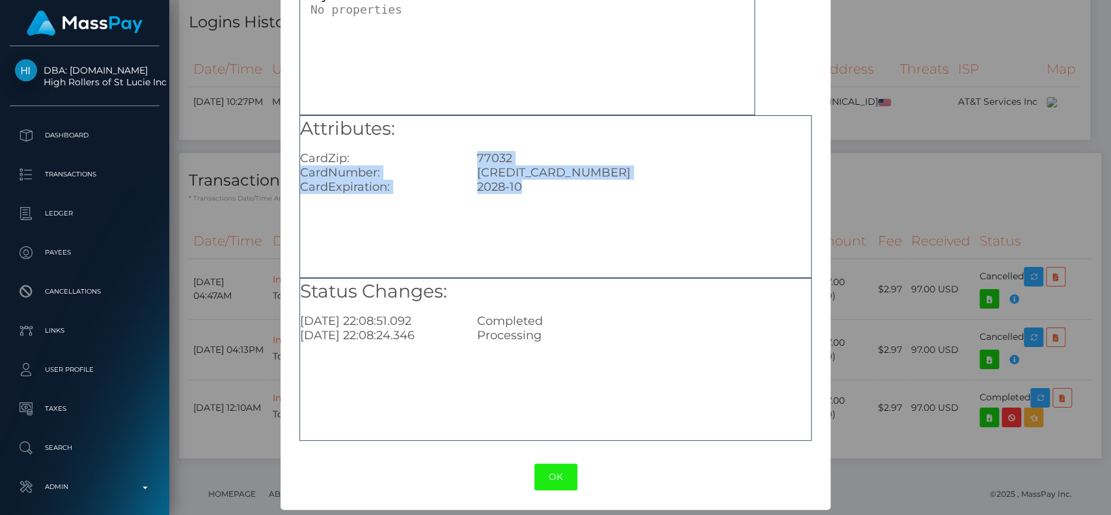
click at [539, 479] on button "OK" at bounding box center [555, 476] width 43 height 27
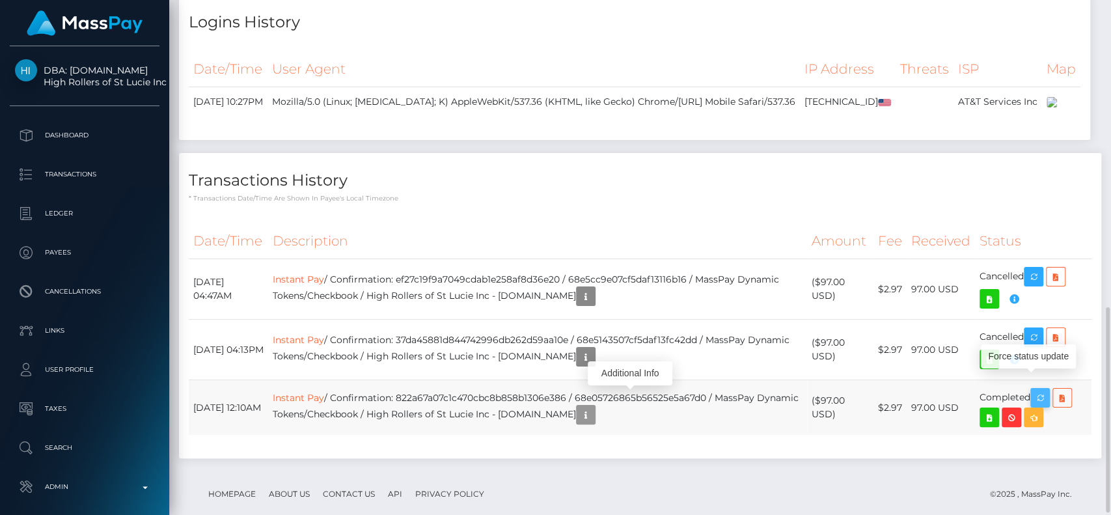
scroll to position [156, 288]
click at [1044, 390] on icon "button" at bounding box center [1040, 398] width 16 height 16
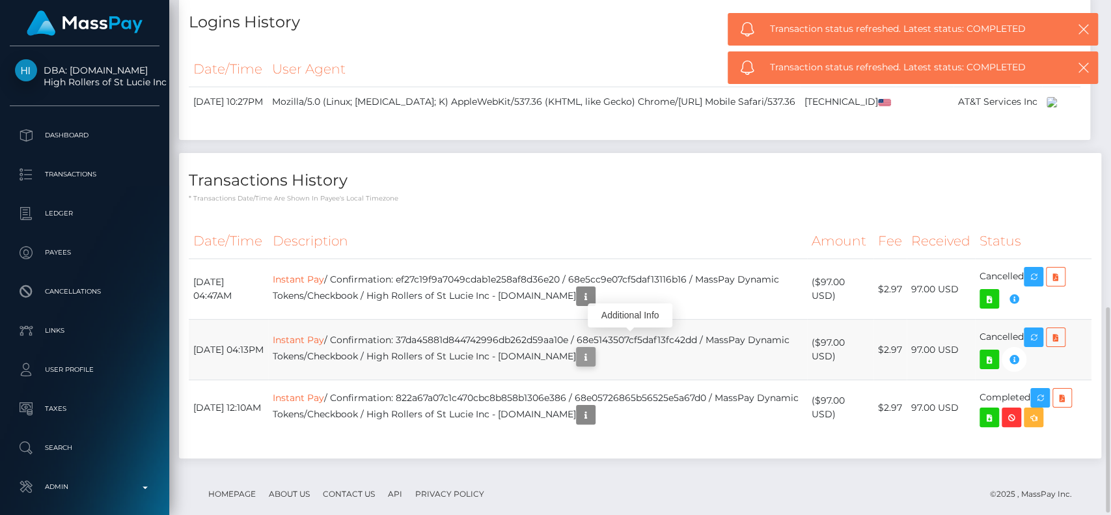
click at [593, 349] on icon "button" at bounding box center [586, 357] width 16 height 16
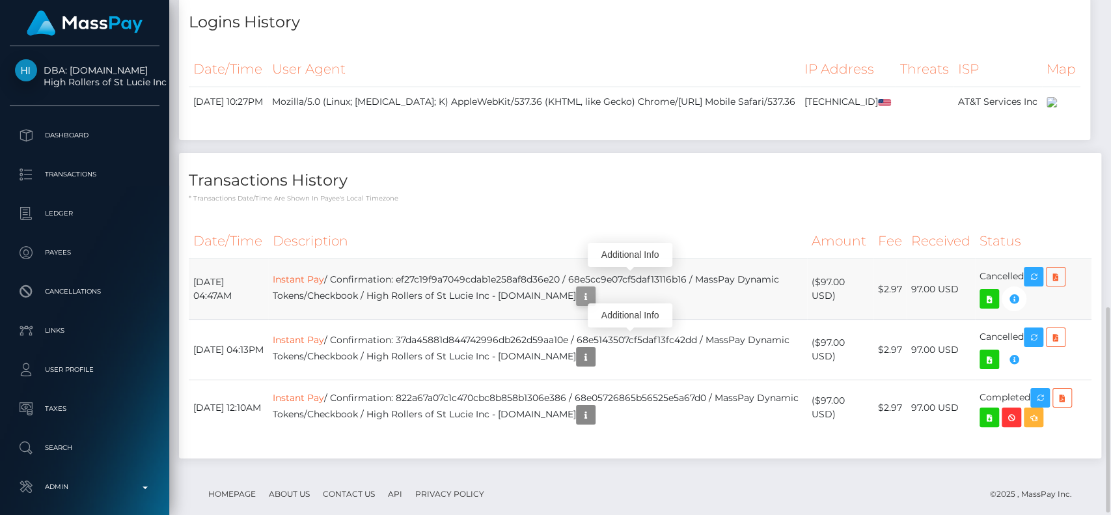
click at [590, 288] on icon "button" at bounding box center [586, 296] width 16 height 16
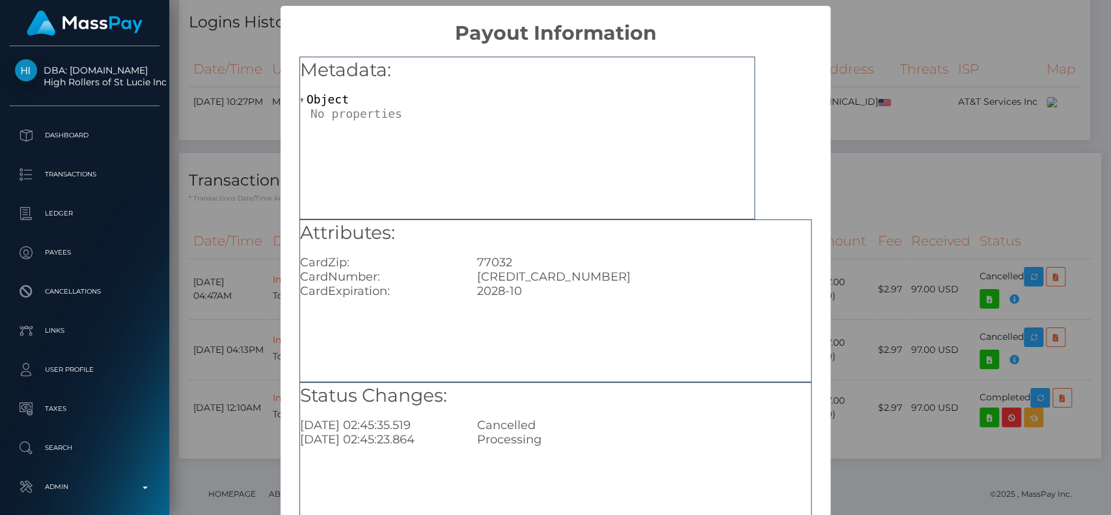
click at [609, 258] on div "77032" at bounding box center [643, 262] width 353 height 14
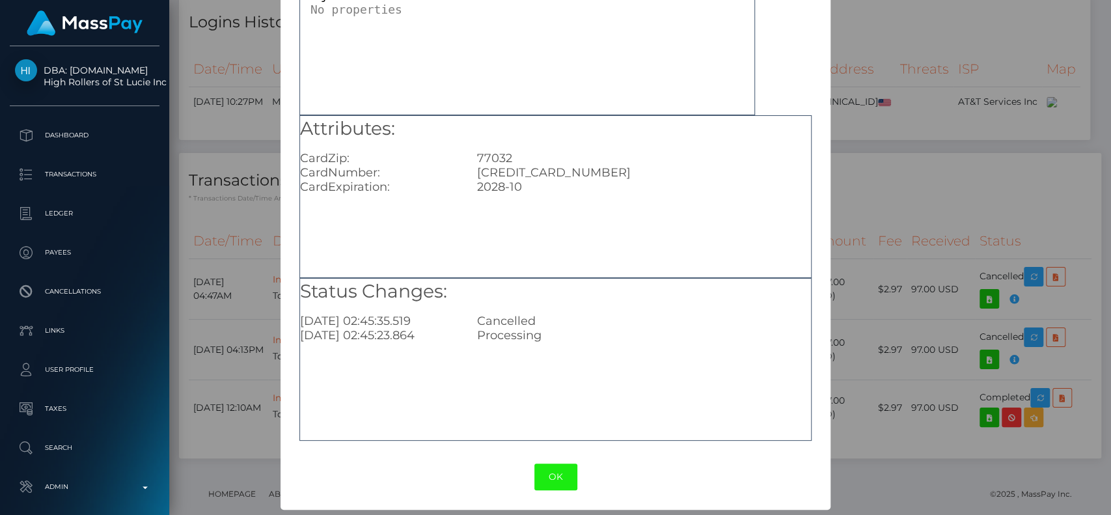
click at [554, 473] on button "OK" at bounding box center [555, 476] width 43 height 27
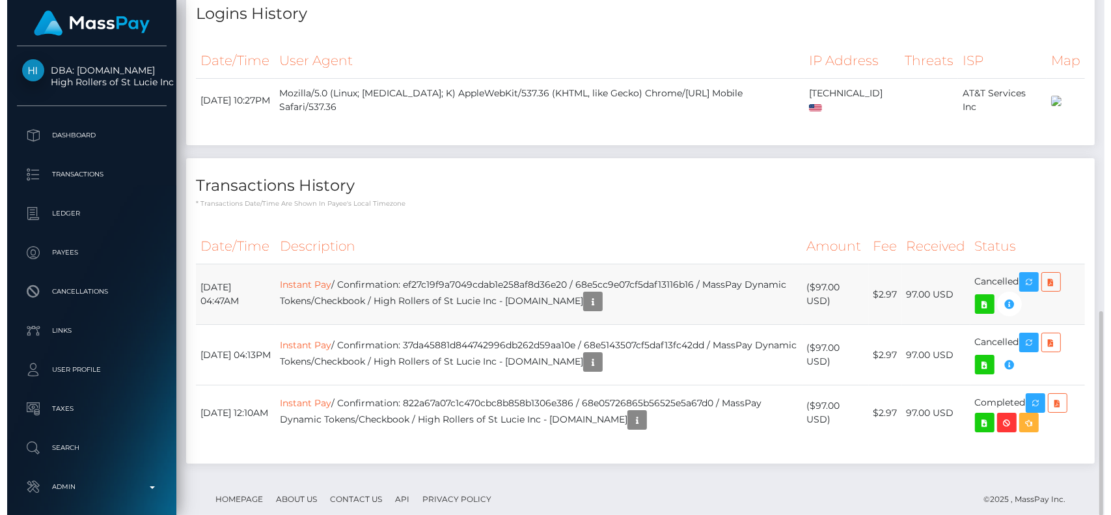
scroll to position [156, 288]
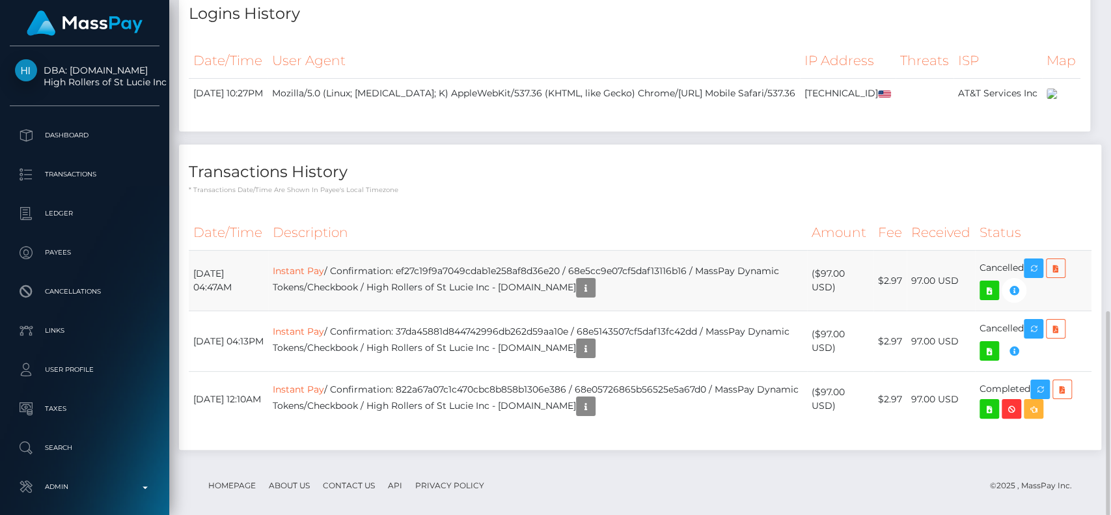
drag, startPoint x: 431, startPoint y: 276, endPoint x: 521, endPoint y: 280, distance: 89.9
click at [521, 280] on td "Instant Pay / Confirmation: ef27c19f9a7049cdab1e258af8d36e20 / 68e5cc9e07cf5daf…" at bounding box center [537, 281] width 538 height 61
drag, startPoint x: 385, startPoint y: 274, endPoint x: 577, endPoint y: 284, distance: 191.6
click at [577, 284] on td "Instant Pay / Confirmation: ef27c19f9a7049cdab1e258af8d36e20 / 68e5cc9e07cf5daf…" at bounding box center [537, 281] width 538 height 61
copy td "High Rollers of St Lucie Inc - Luckyrush.io"
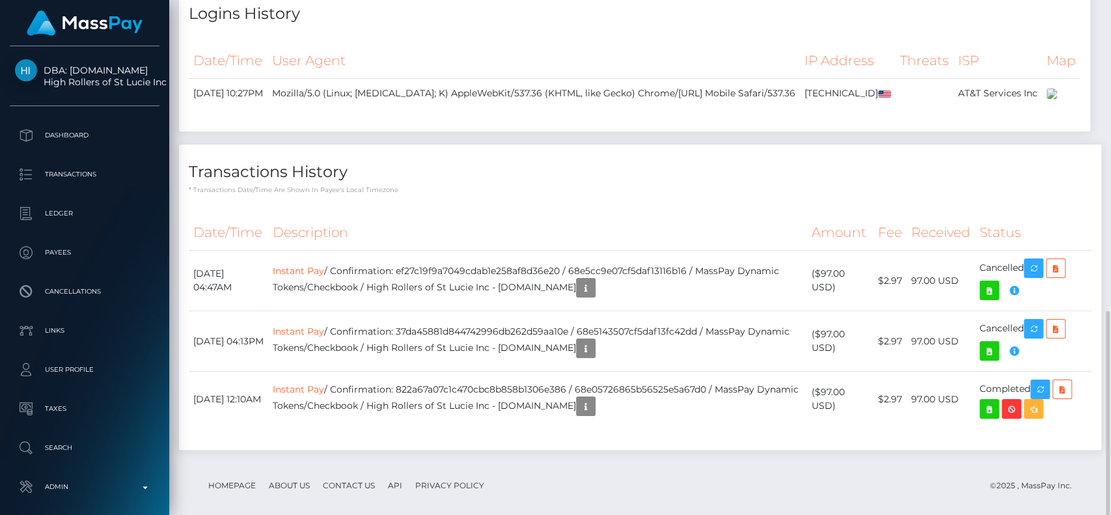
click at [495, 215] on th "Description" at bounding box center [537, 233] width 538 height 36
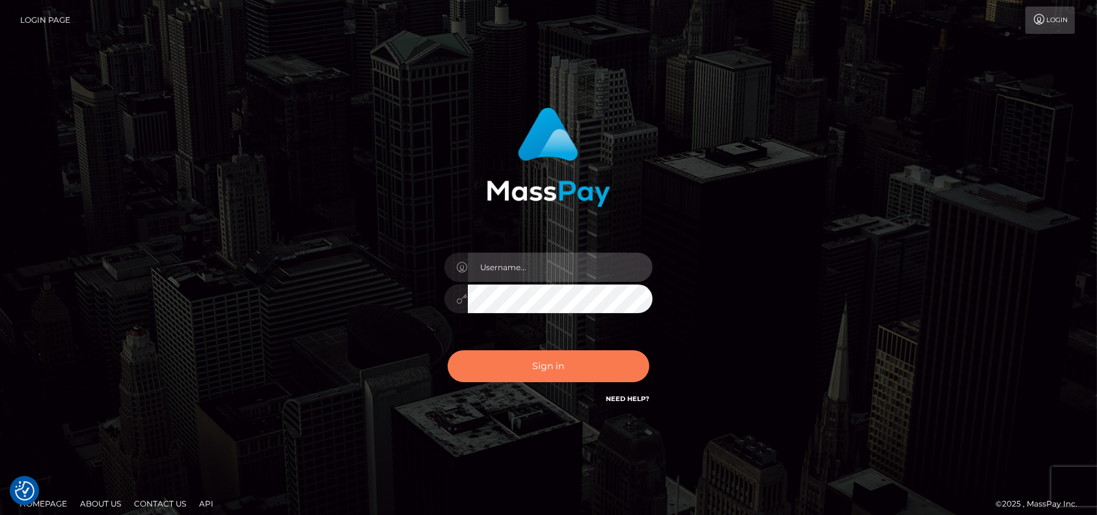
type input "petros.kidane"
click at [579, 358] on button "Sign in" at bounding box center [549, 366] width 202 height 32
